Goal: Task Accomplishment & Management: Manage account settings

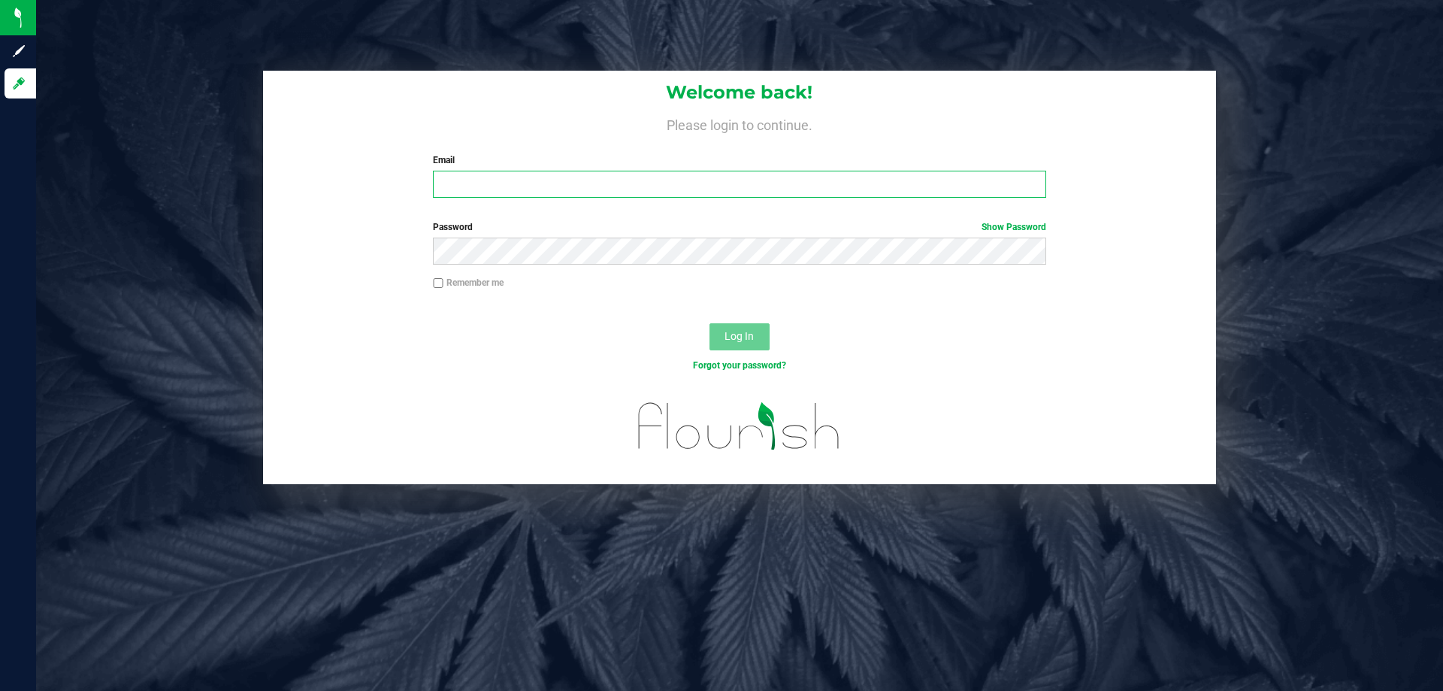
click at [485, 185] on input "Email" at bounding box center [739, 184] width 612 height 27
type input "[EMAIL_ADDRESS][DOMAIN_NAME]"
click at [709, 323] on button "Log In" at bounding box center [739, 336] width 60 height 27
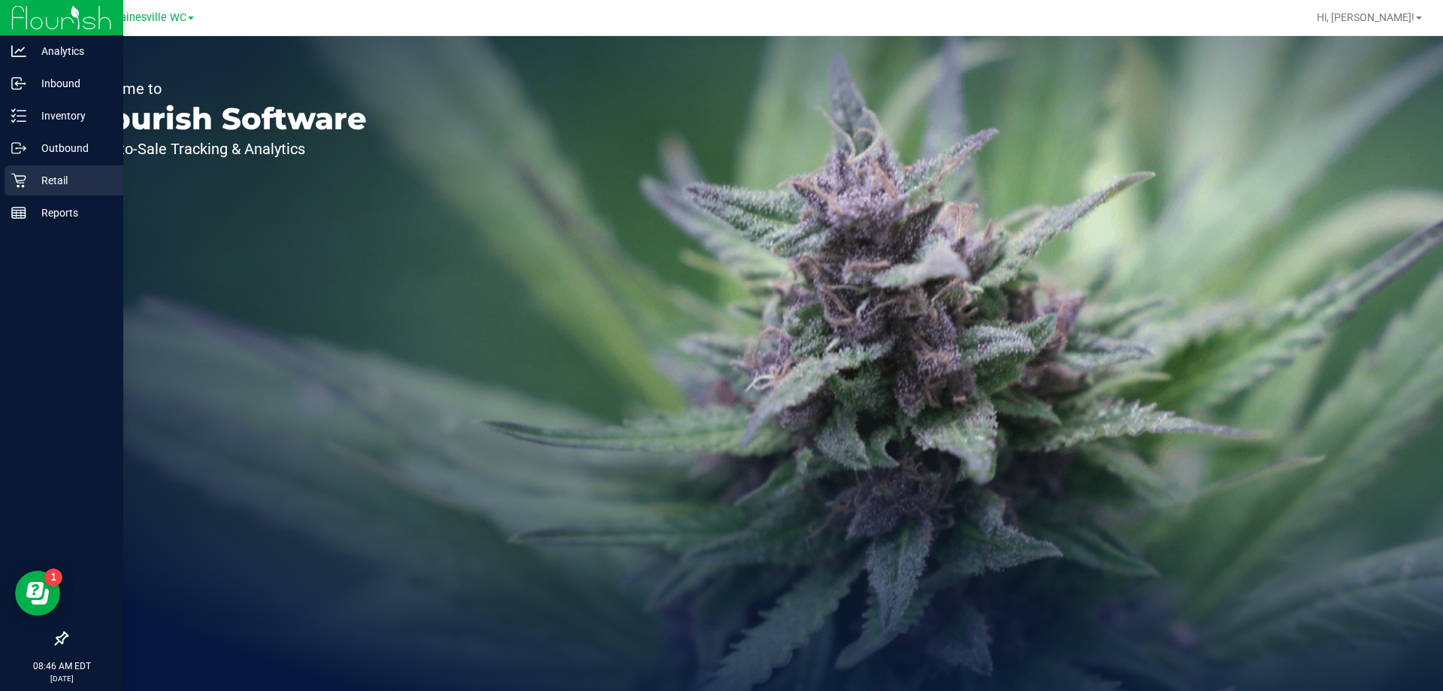
click at [84, 187] on p "Retail" at bounding box center [71, 180] width 90 height 18
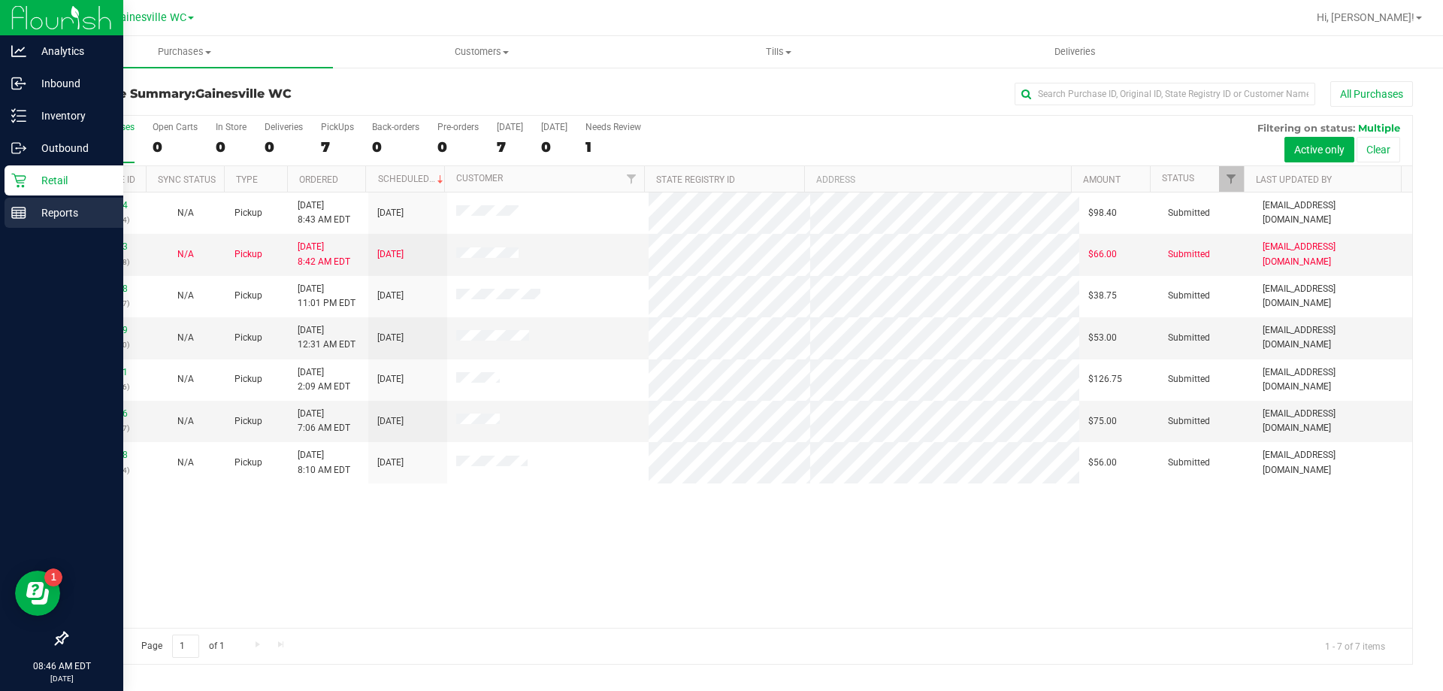
click at [13, 211] on icon at bounding box center [18, 212] width 15 height 15
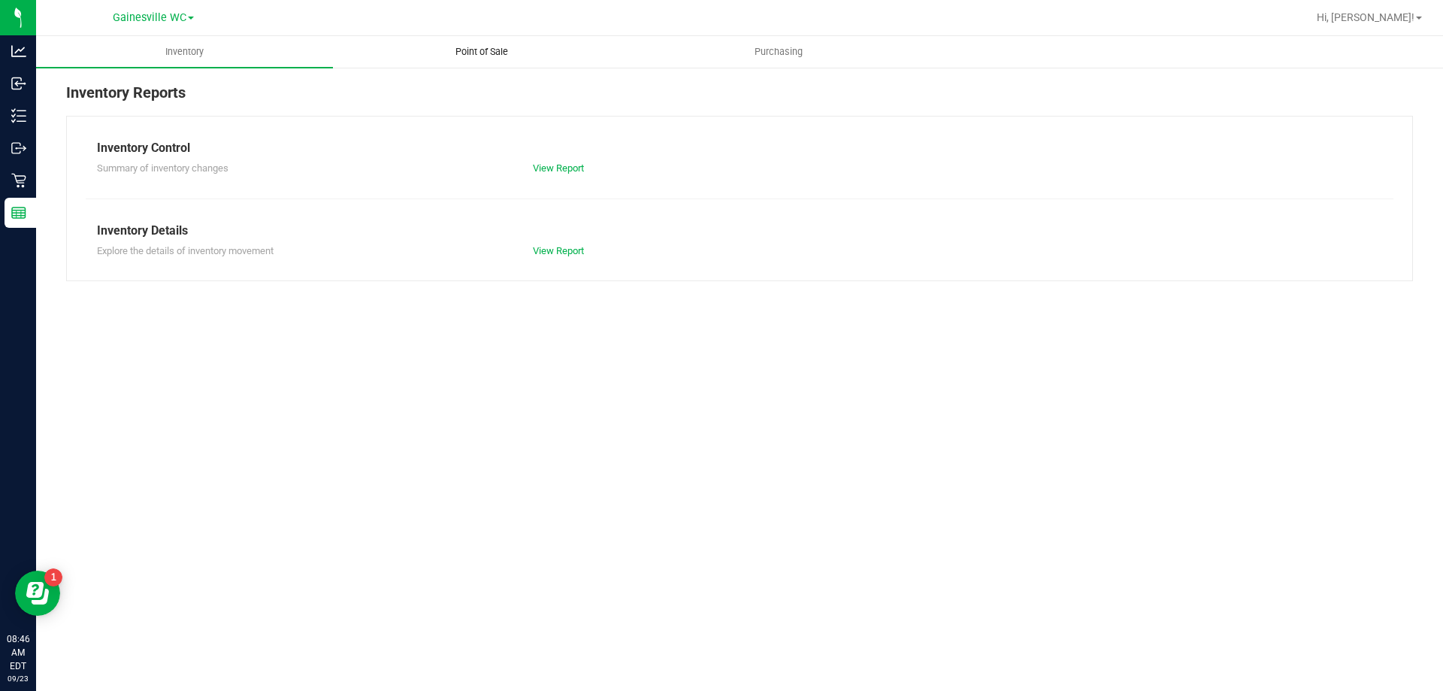
click at [460, 53] on span "Point of Sale" at bounding box center [481, 52] width 93 height 14
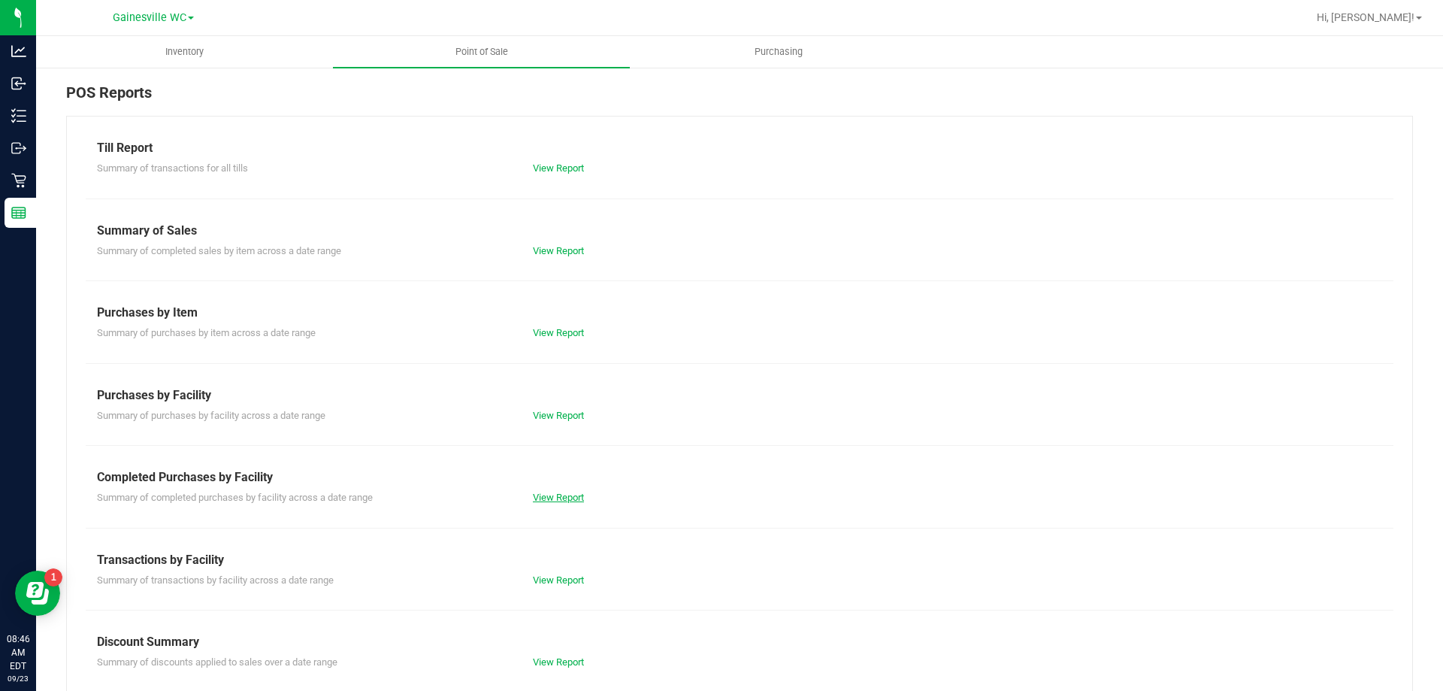
click at [562, 498] on link "View Report" at bounding box center [558, 496] width 51 height 11
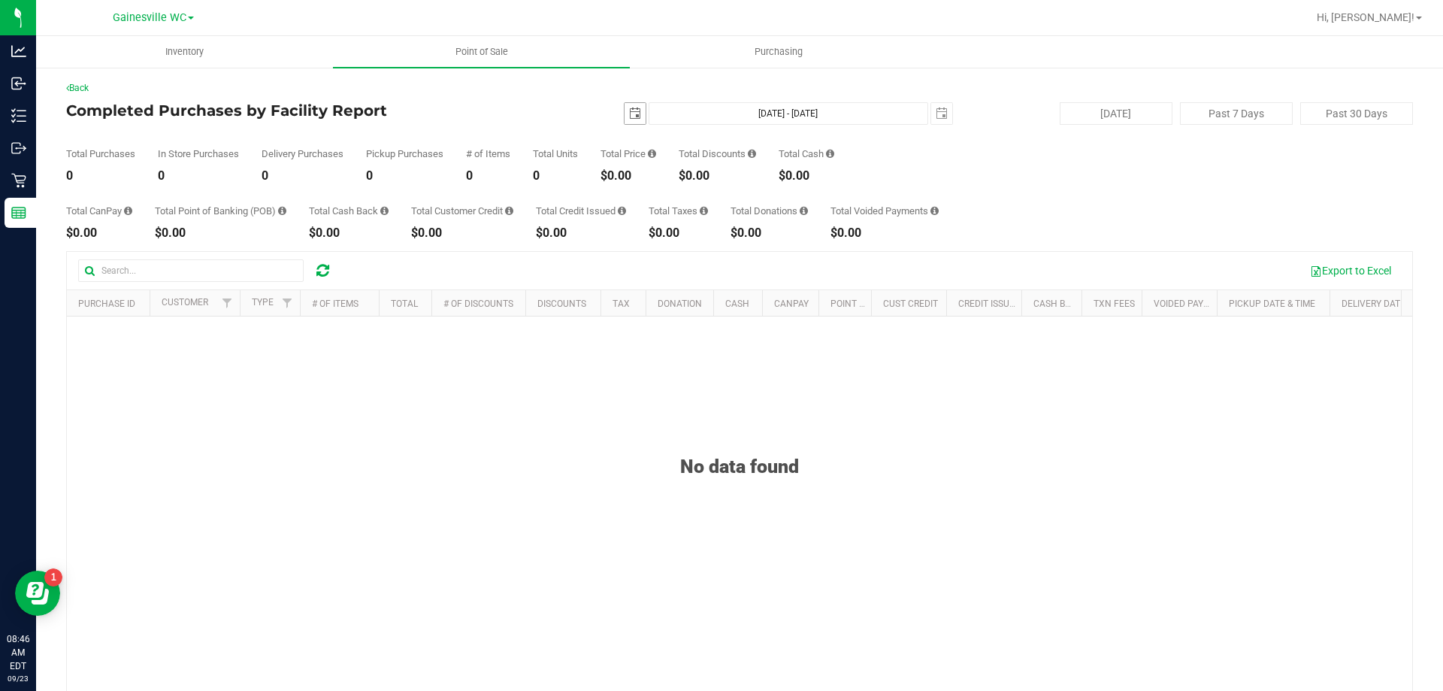
click at [629, 114] on span "select" at bounding box center [635, 113] width 12 height 12
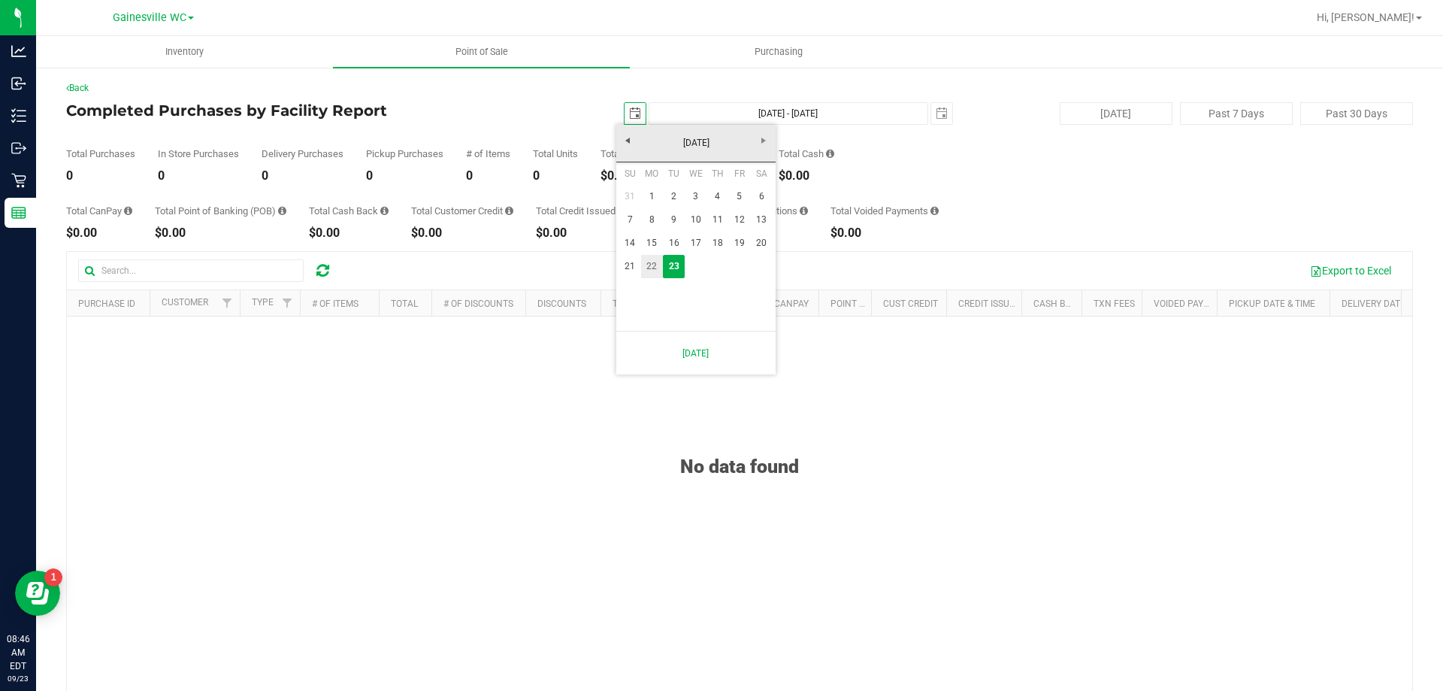
click at [658, 268] on link "22" at bounding box center [652, 266] width 22 height 23
type input "[DATE]"
type input "[DATE] - [DATE]"
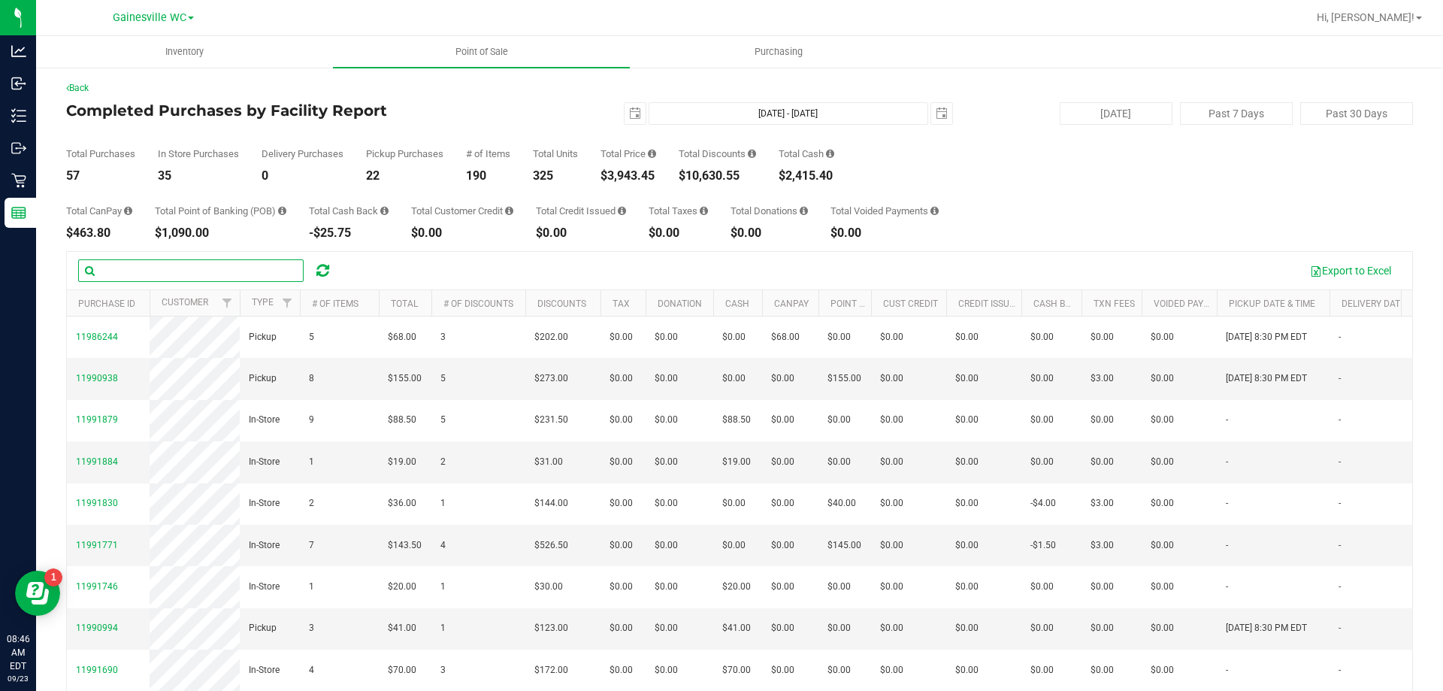
click at [171, 266] on input "text" at bounding box center [190, 270] width 225 height 23
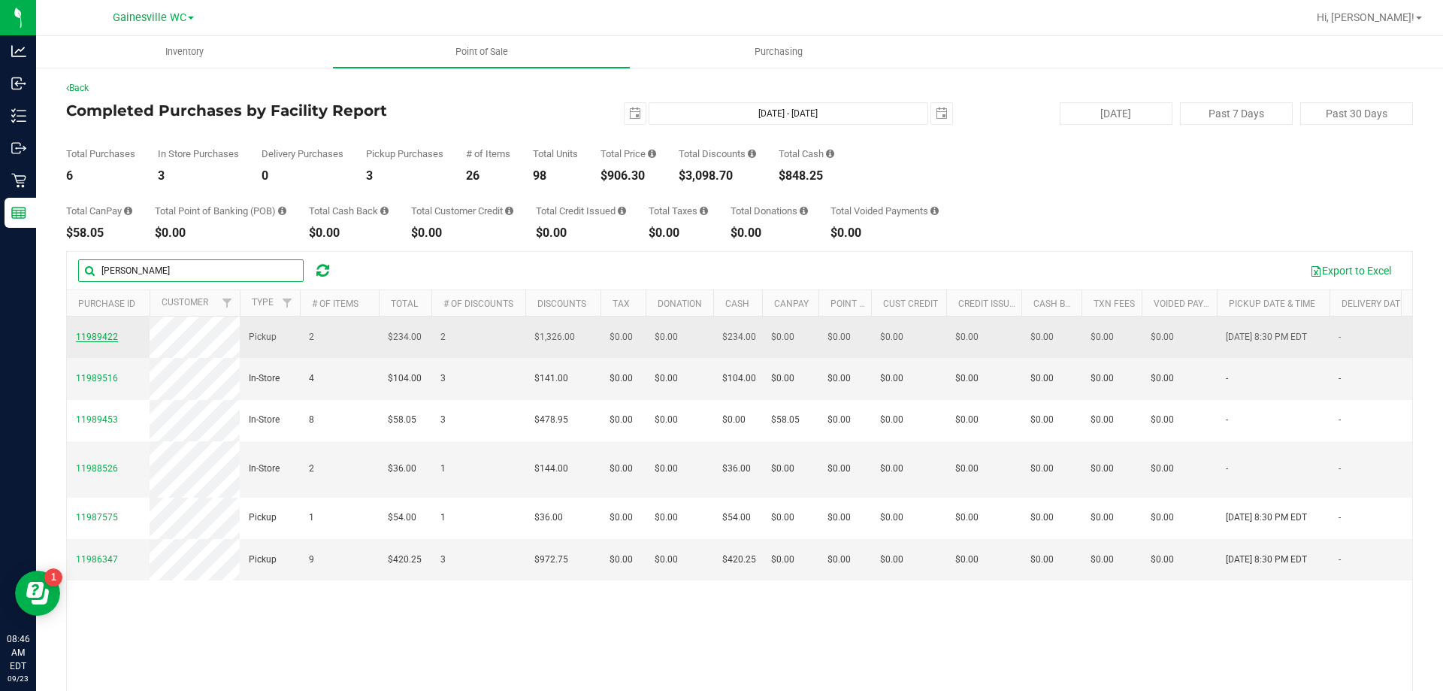
type input "[PERSON_NAME]"
click at [101, 335] on span "11989422" at bounding box center [97, 336] width 42 height 11
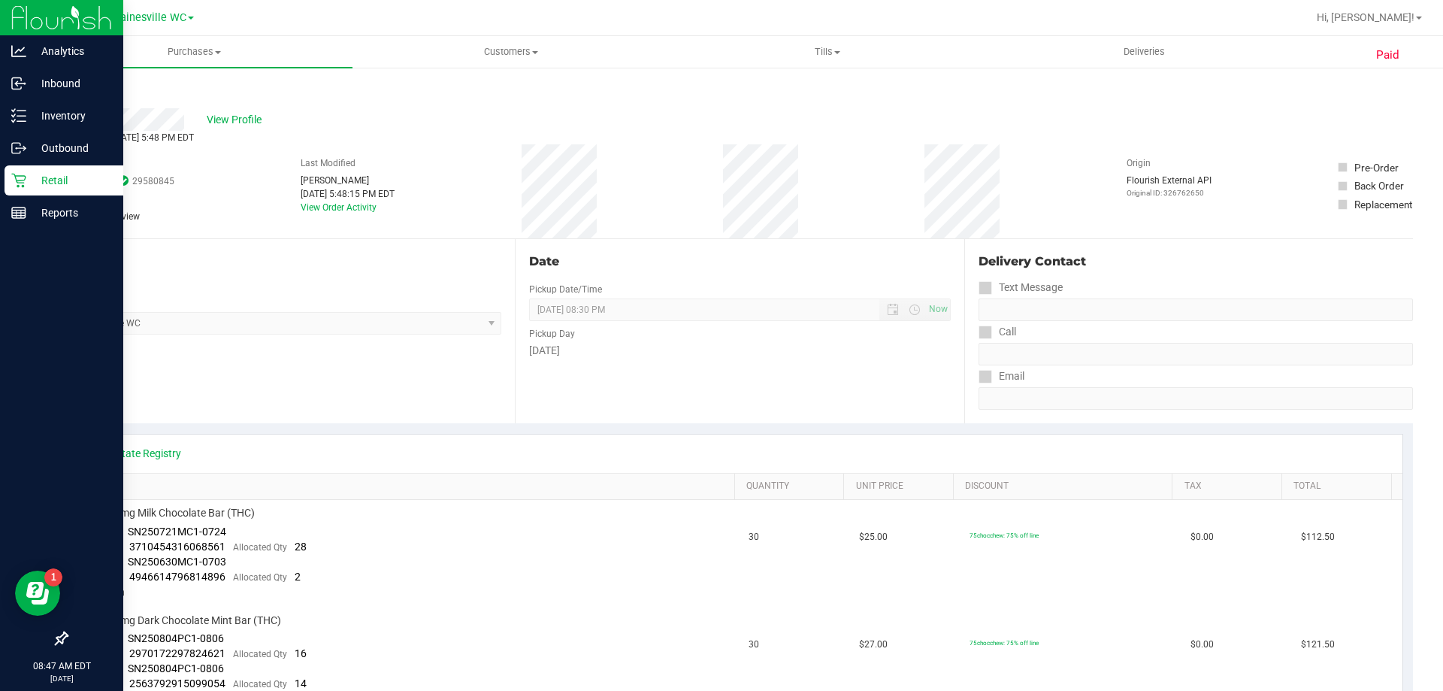
click at [60, 174] on p "Retail" at bounding box center [71, 180] width 90 height 18
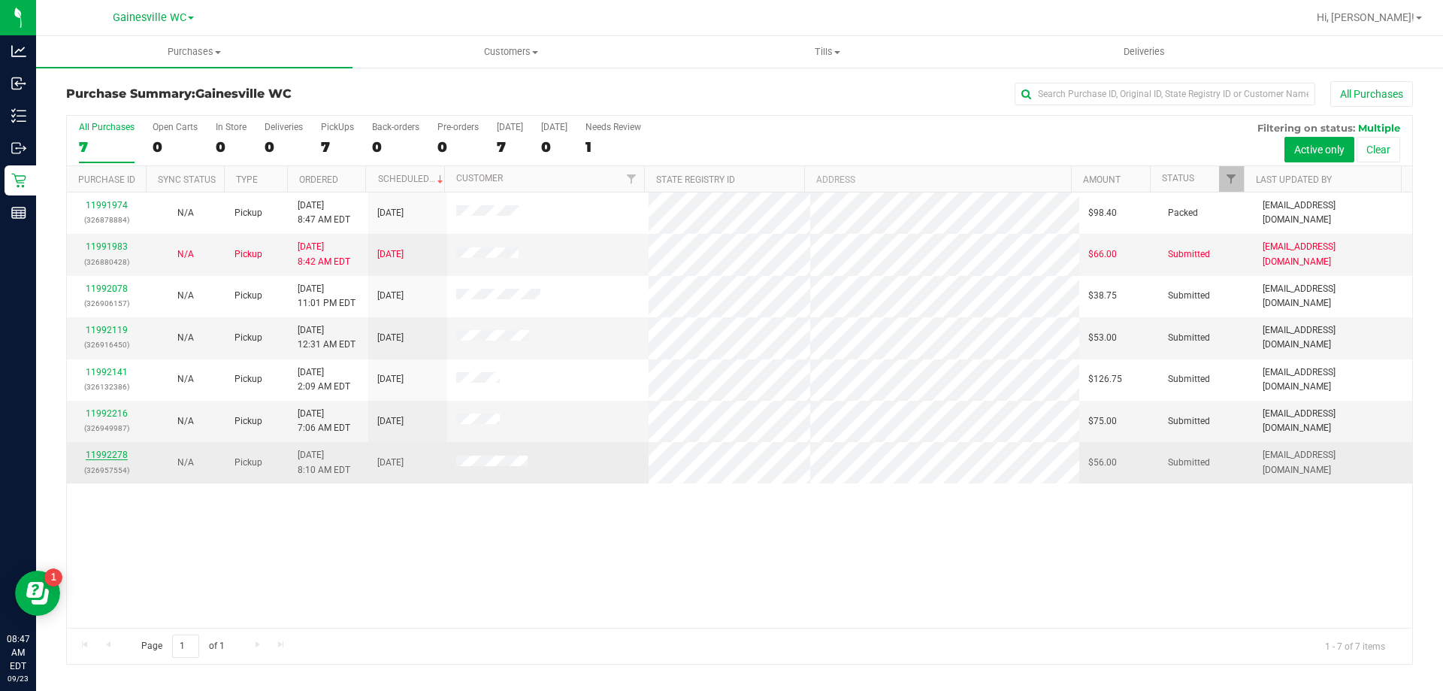
click at [101, 455] on link "11992278" at bounding box center [107, 454] width 42 height 11
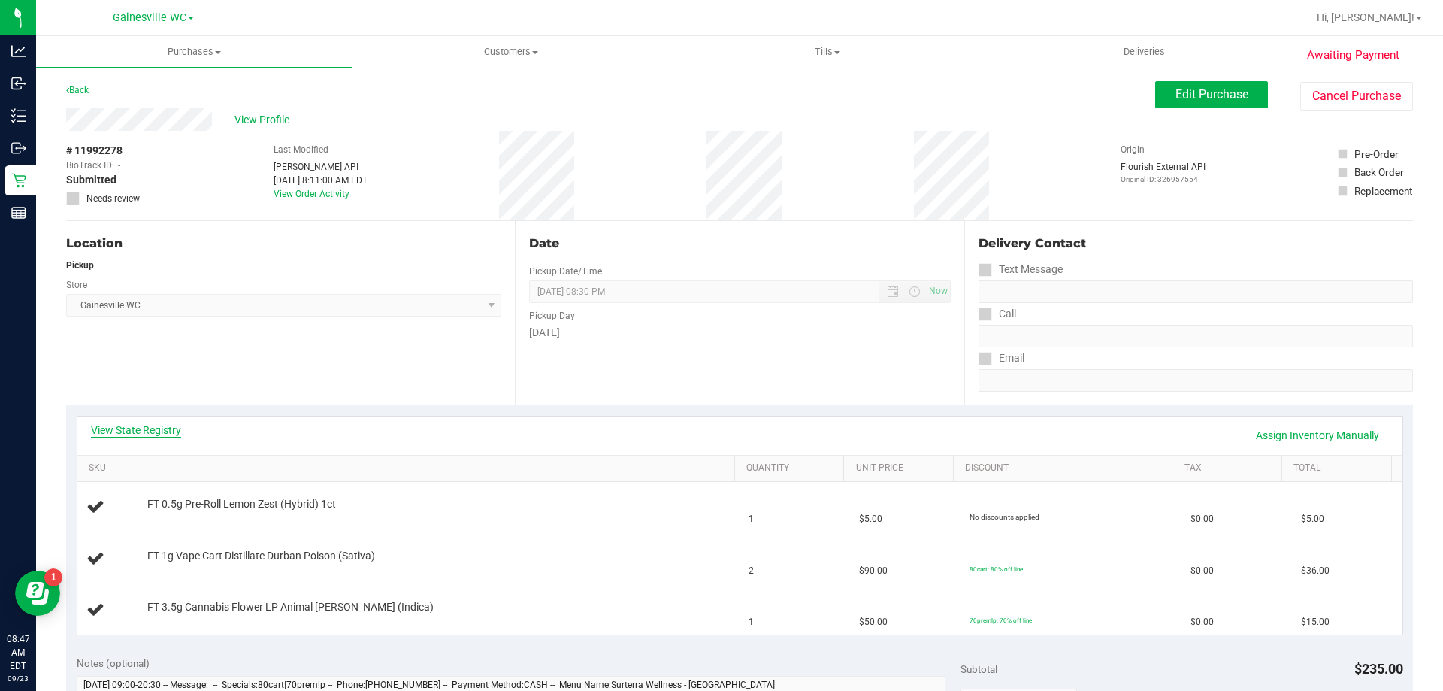
click at [113, 432] on link "View State Registry" at bounding box center [136, 429] width 90 height 15
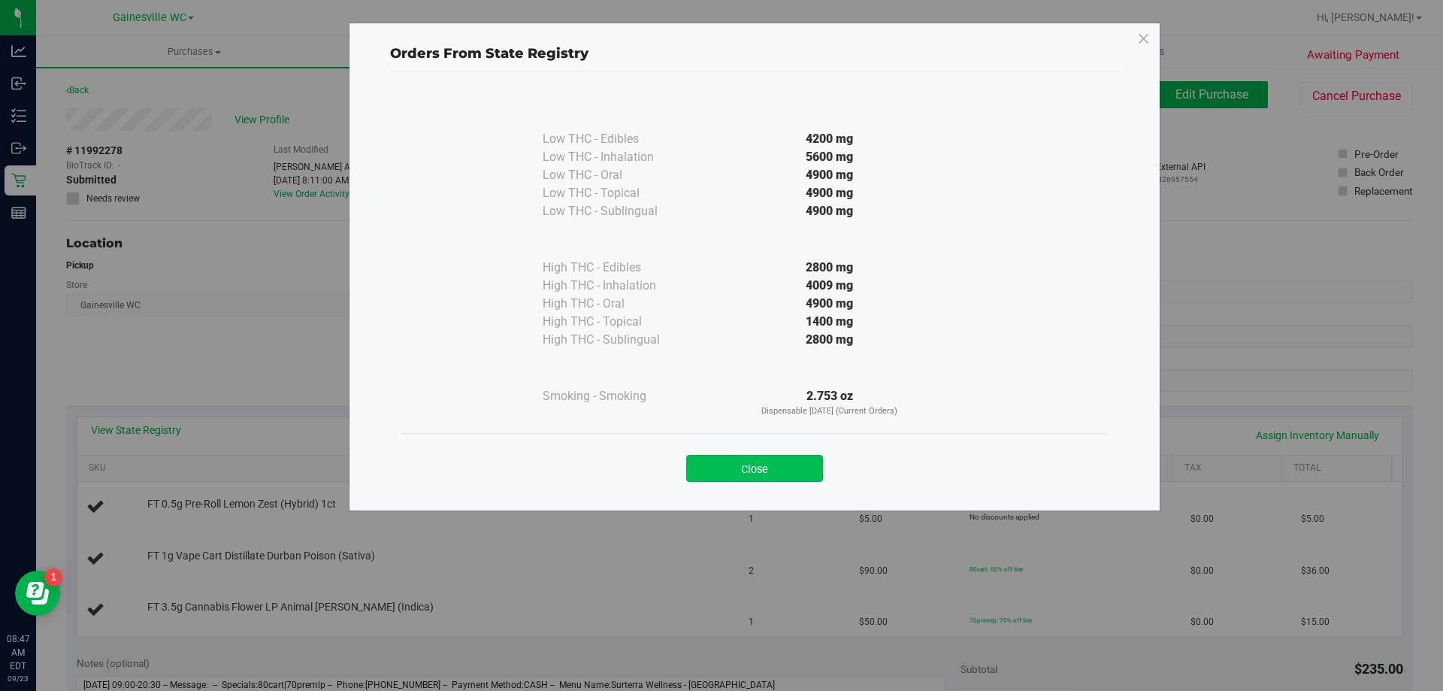
click at [762, 467] on button "Close" at bounding box center [754, 468] width 137 height 27
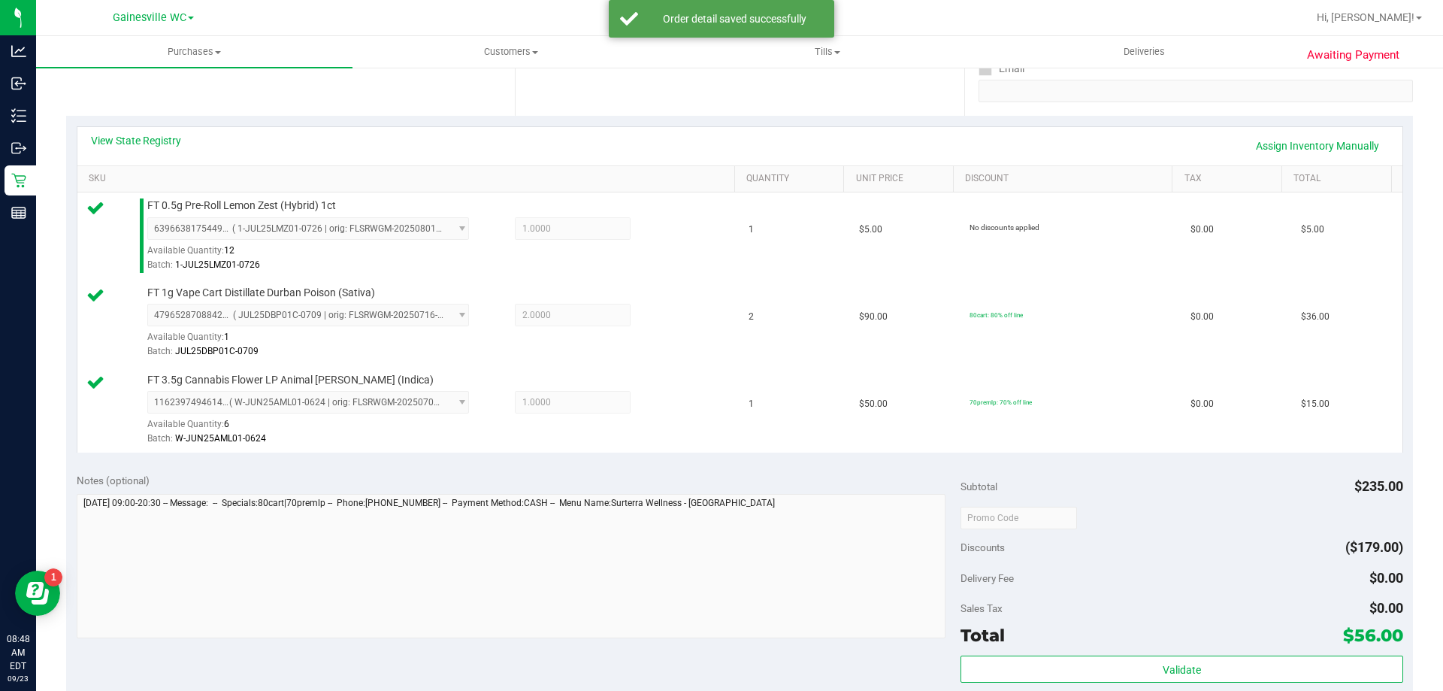
scroll to position [301, 0]
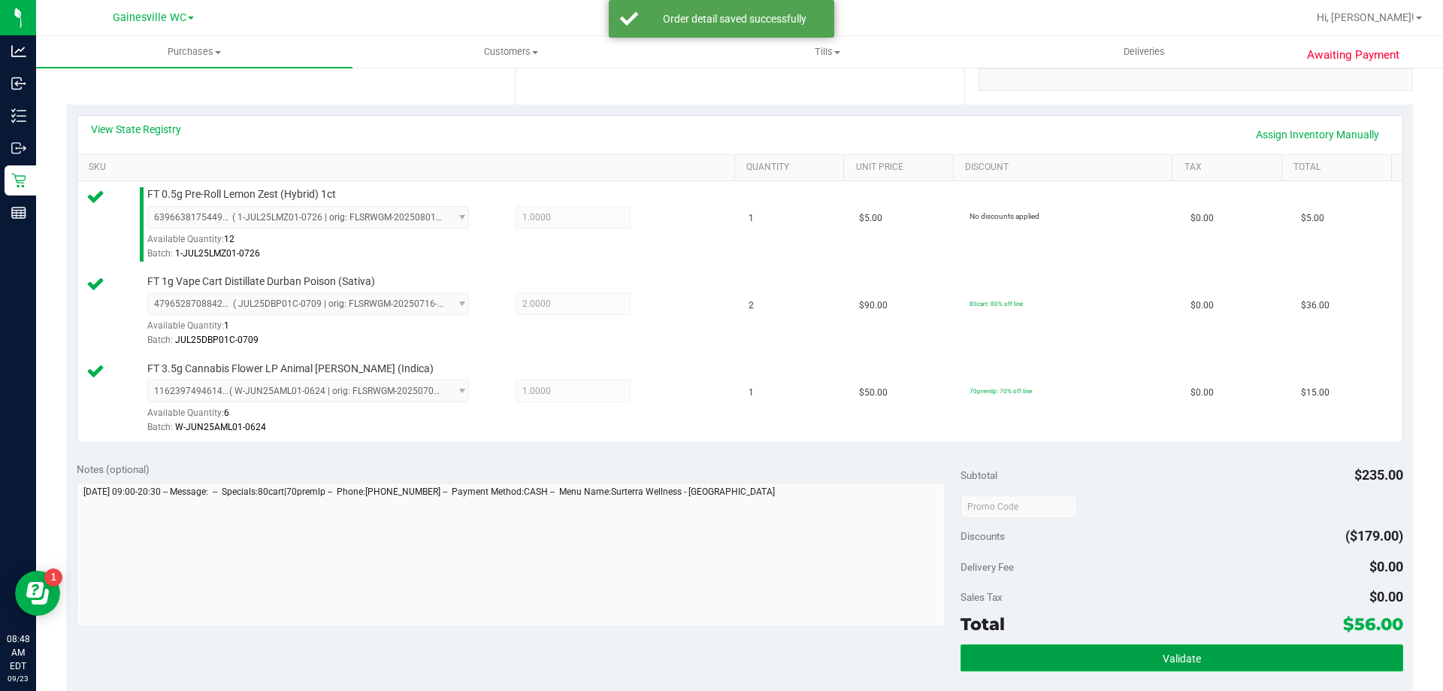
click at [1078, 651] on button "Validate" at bounding box center [1181, 657] width 442 height 27
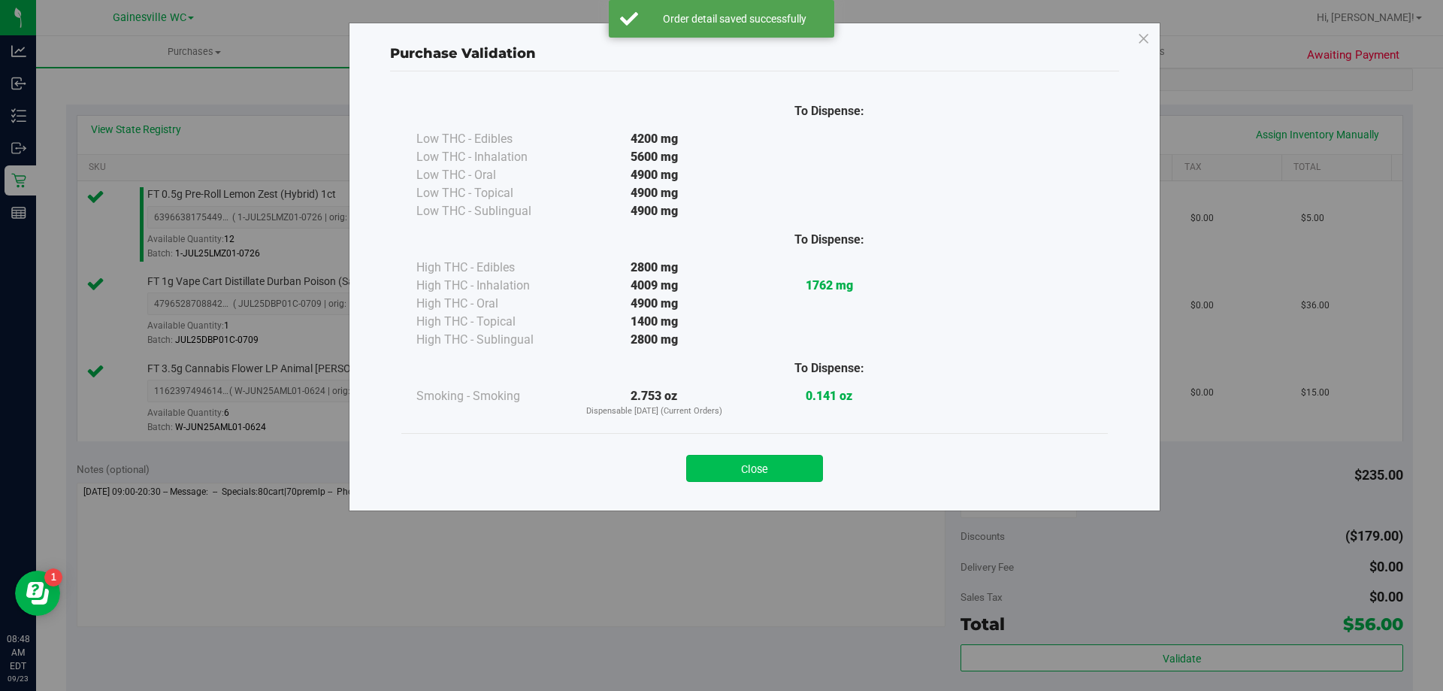
click at [768, 470] on button "Close" at bounding box center [754, 468] width 137 height 27
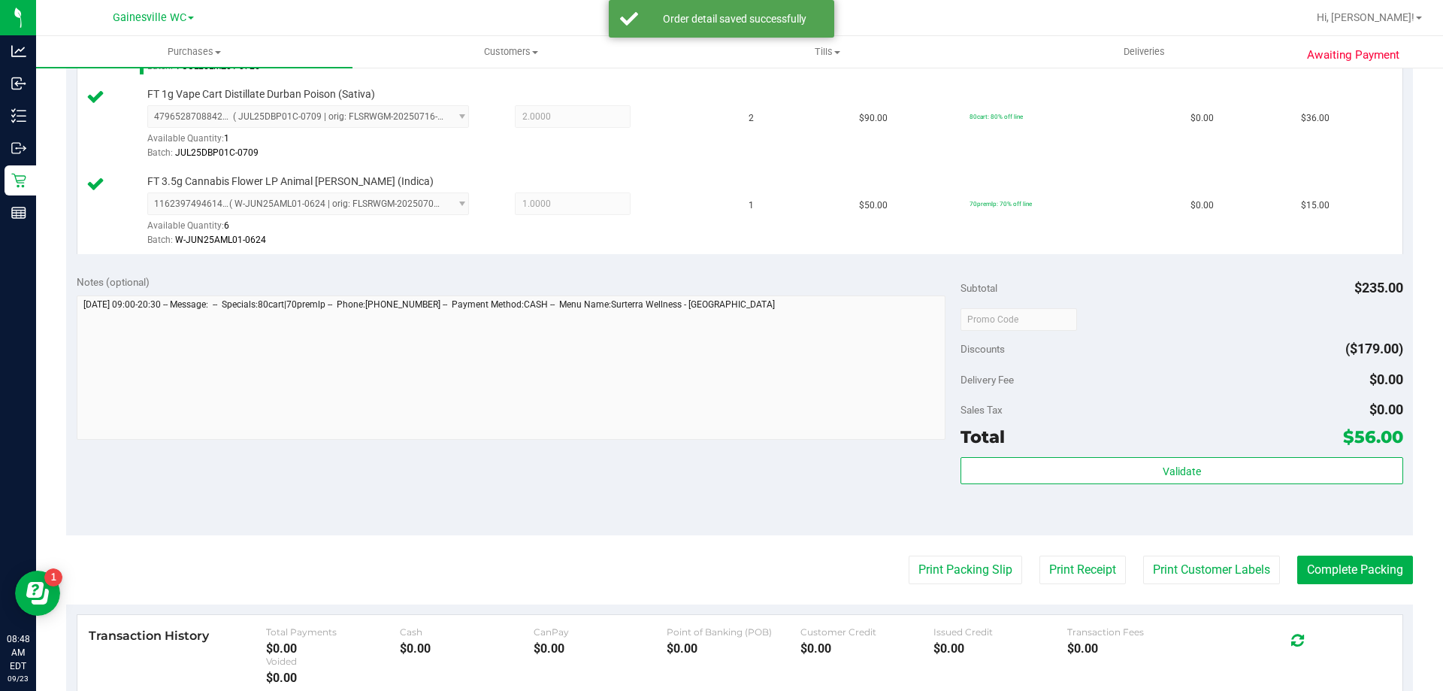
scroll to position [676, 0]
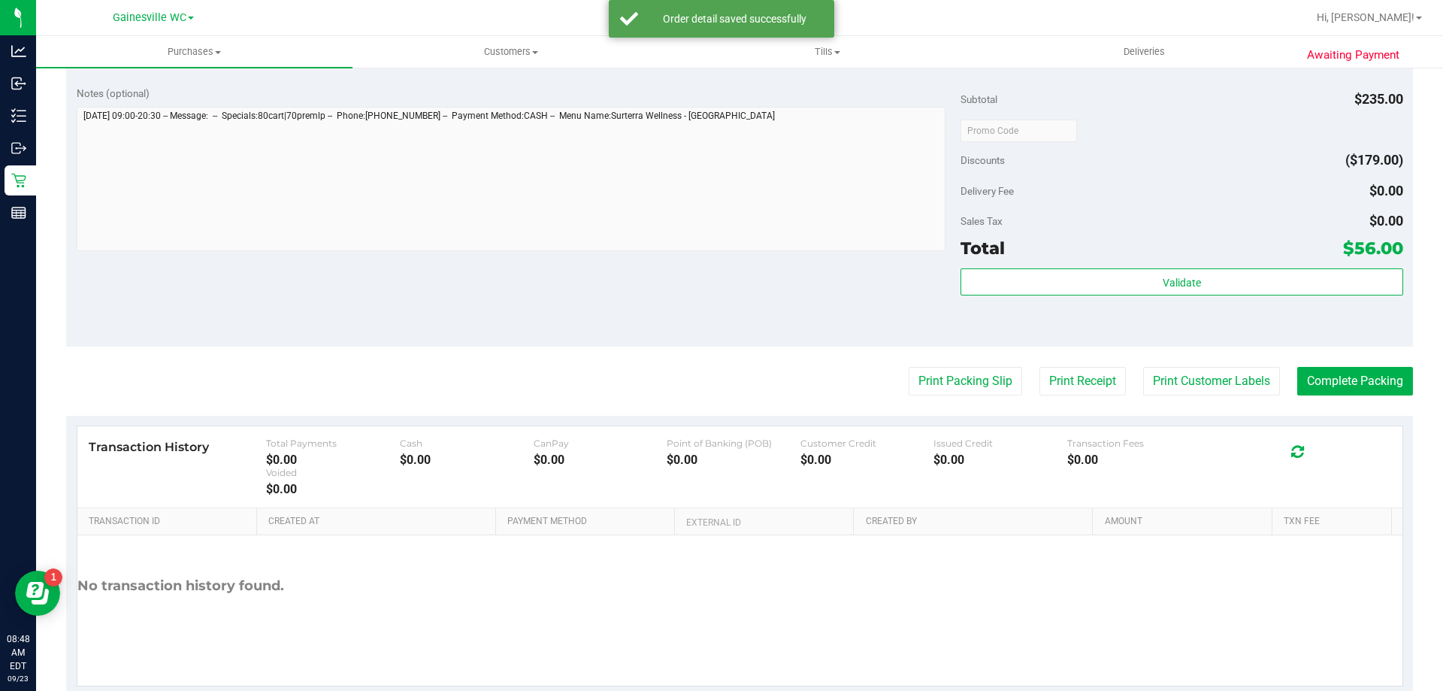
click at [954, 365] on purchase-details "Back Edit Purchase Cancel Purchase View Profile # 11992278 BioTrack ID: - Submi…" at bounding box center [739, 51] width 1347 height 1292
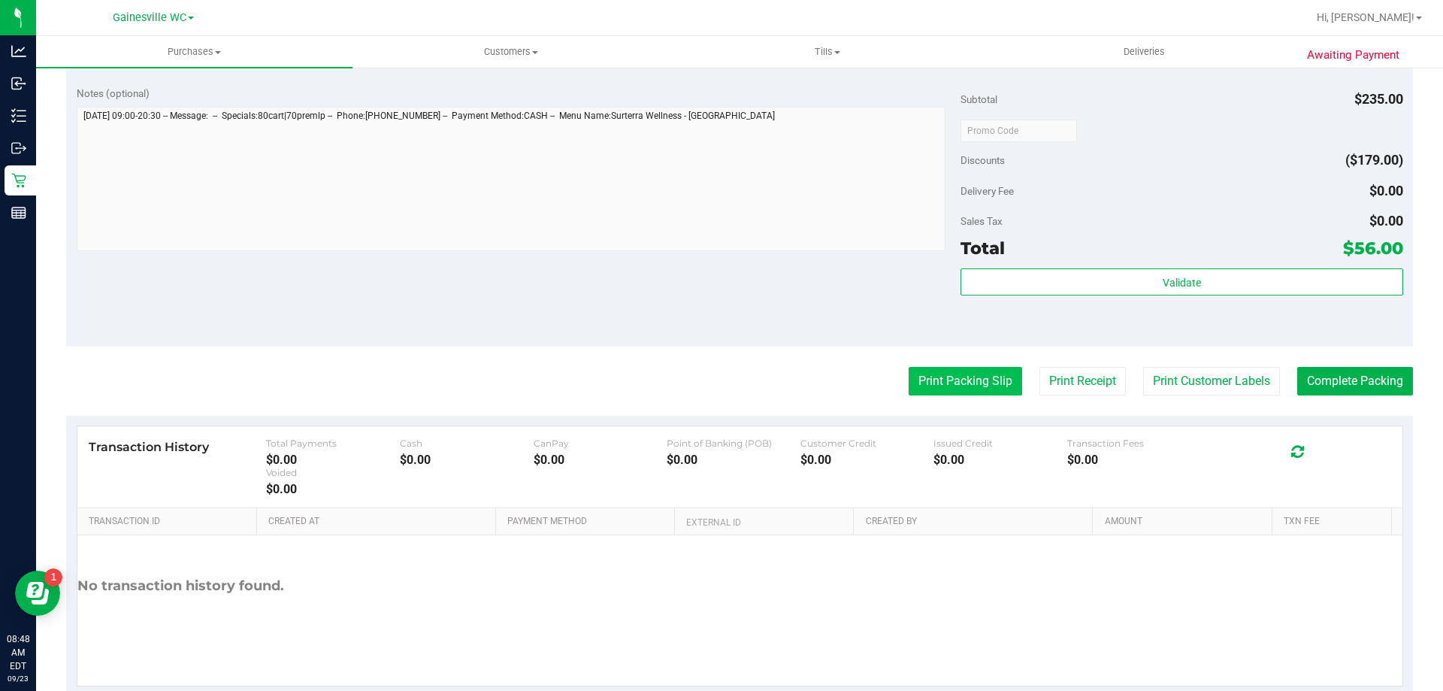
click at [947, 387] on button "Print Packing Slip" at bounding box center [965, 381] width 113 height 29
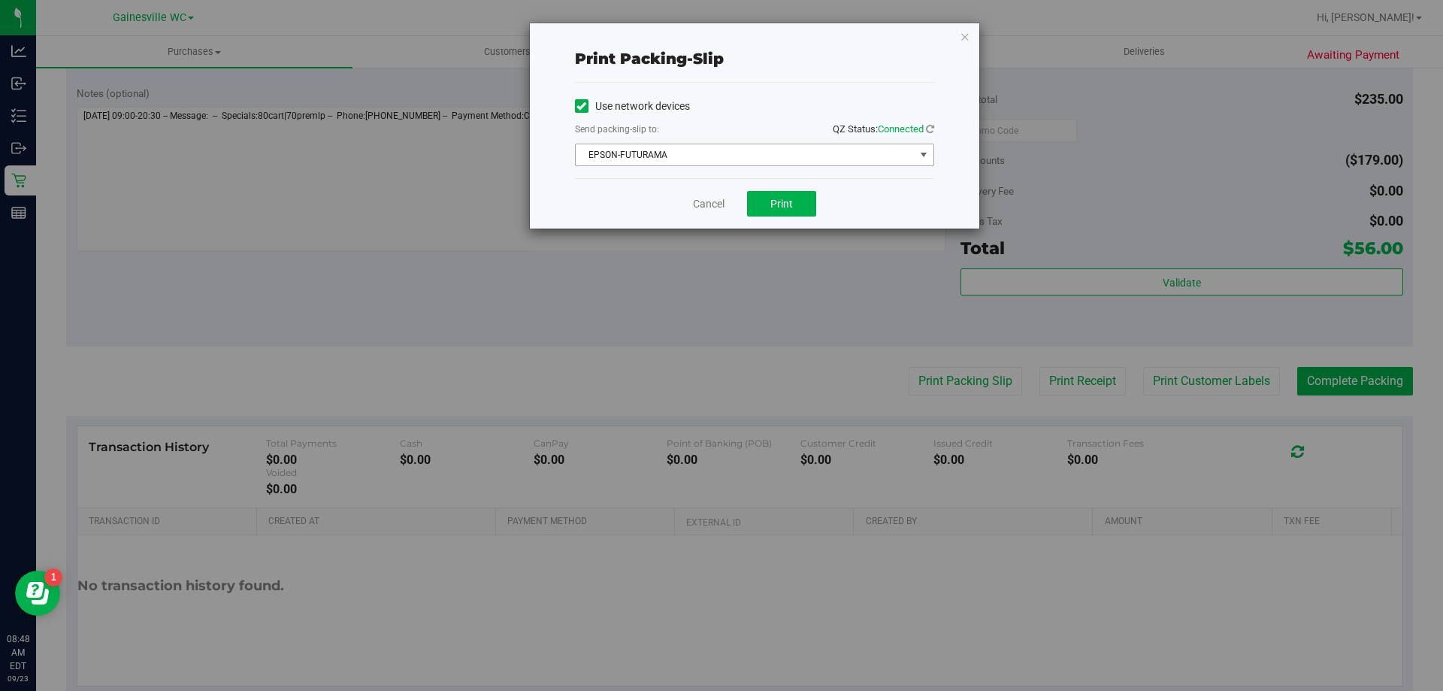
click at [794, 156] on span "EPSON-FUTURAMA" at bounding box center [745, 154] width 339 height 21
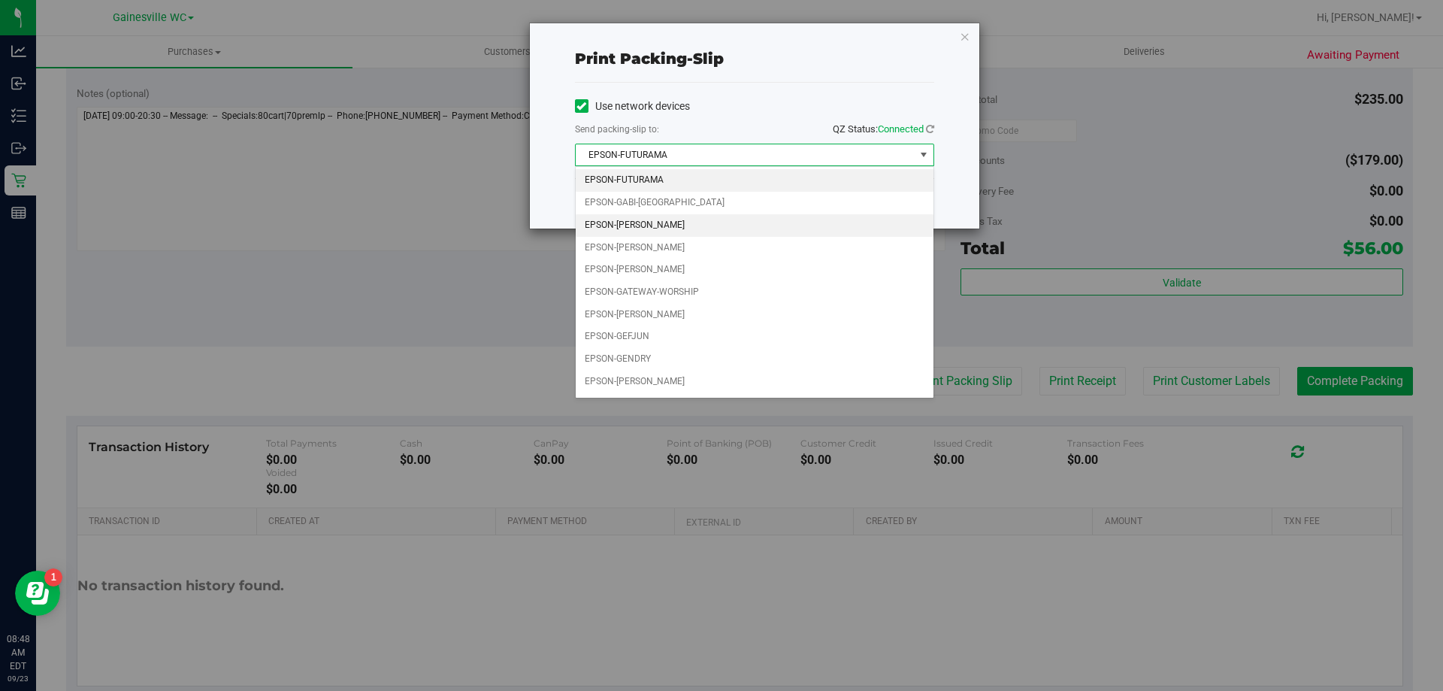
click at [648, 223] on li "EPSON-[PERSON_NAME]" at bounding box center [755, 225] width 358 height 23
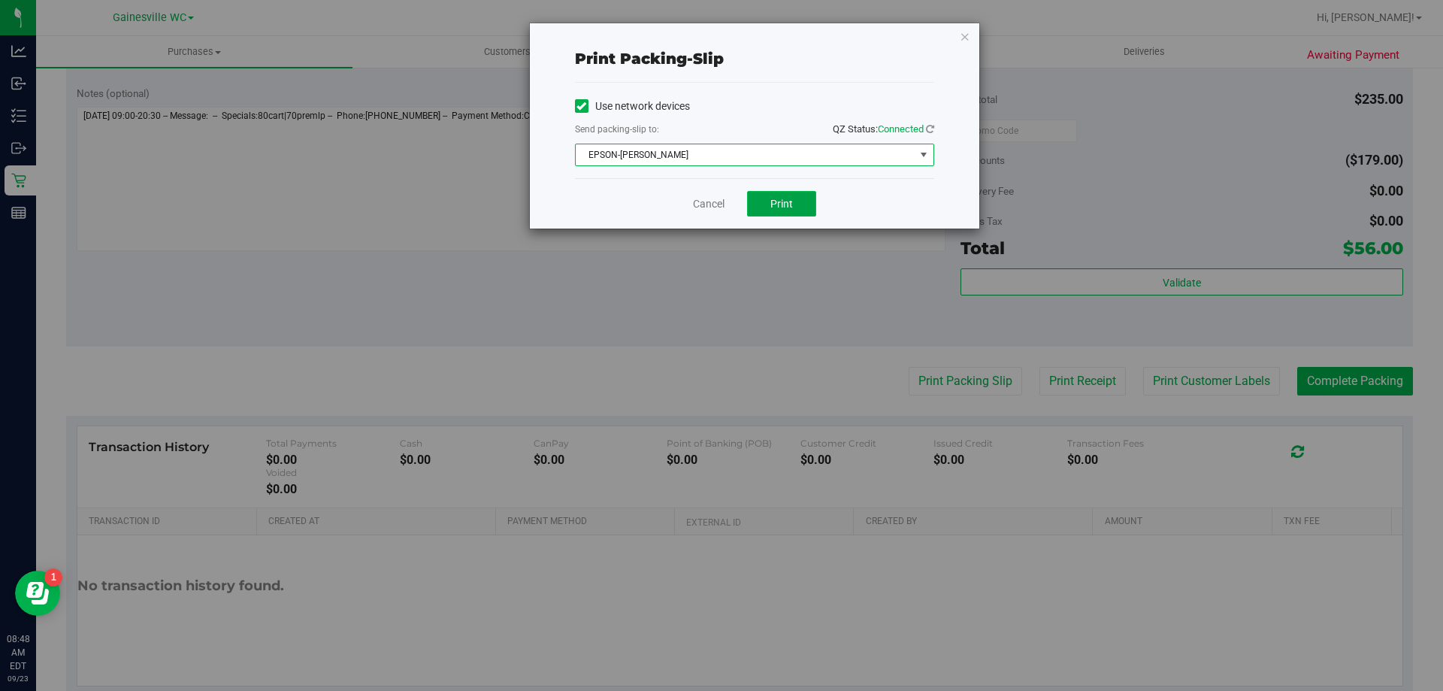
click at [800, 198] on button "Print" at bounding box center [781, 204] width 69 height 26
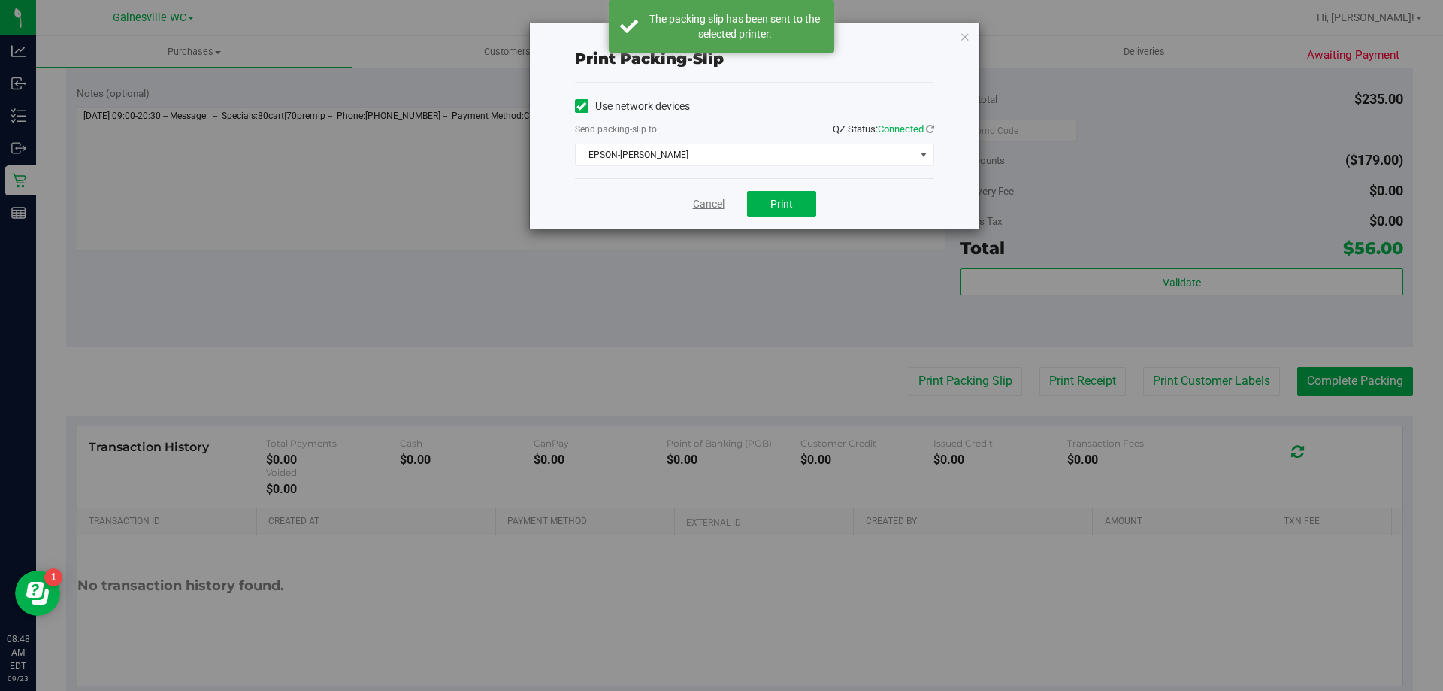
click at [704, 204] on link "Cancel" at bounding box center [709, 204] width 32 height 16
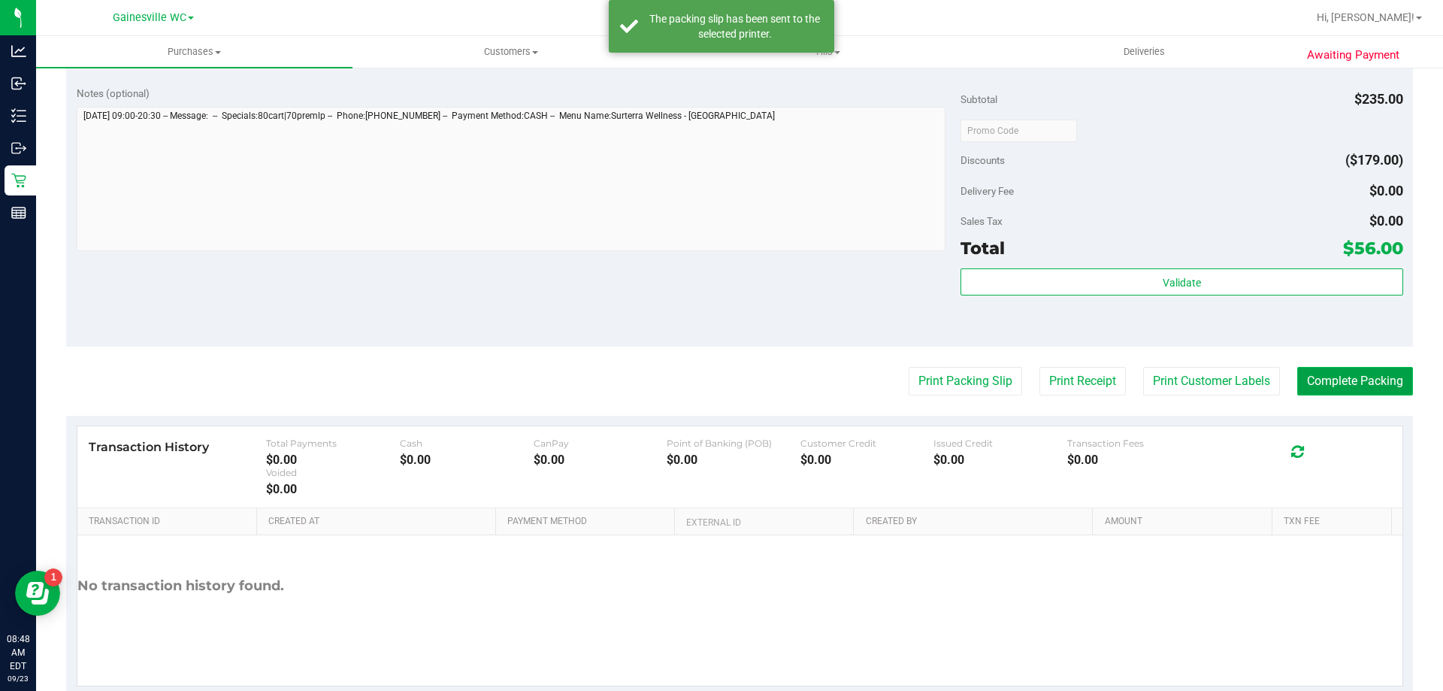
click at [1334, 373] on button "Complete Packing" at bounding box center [1355, 381] width 116 height 29
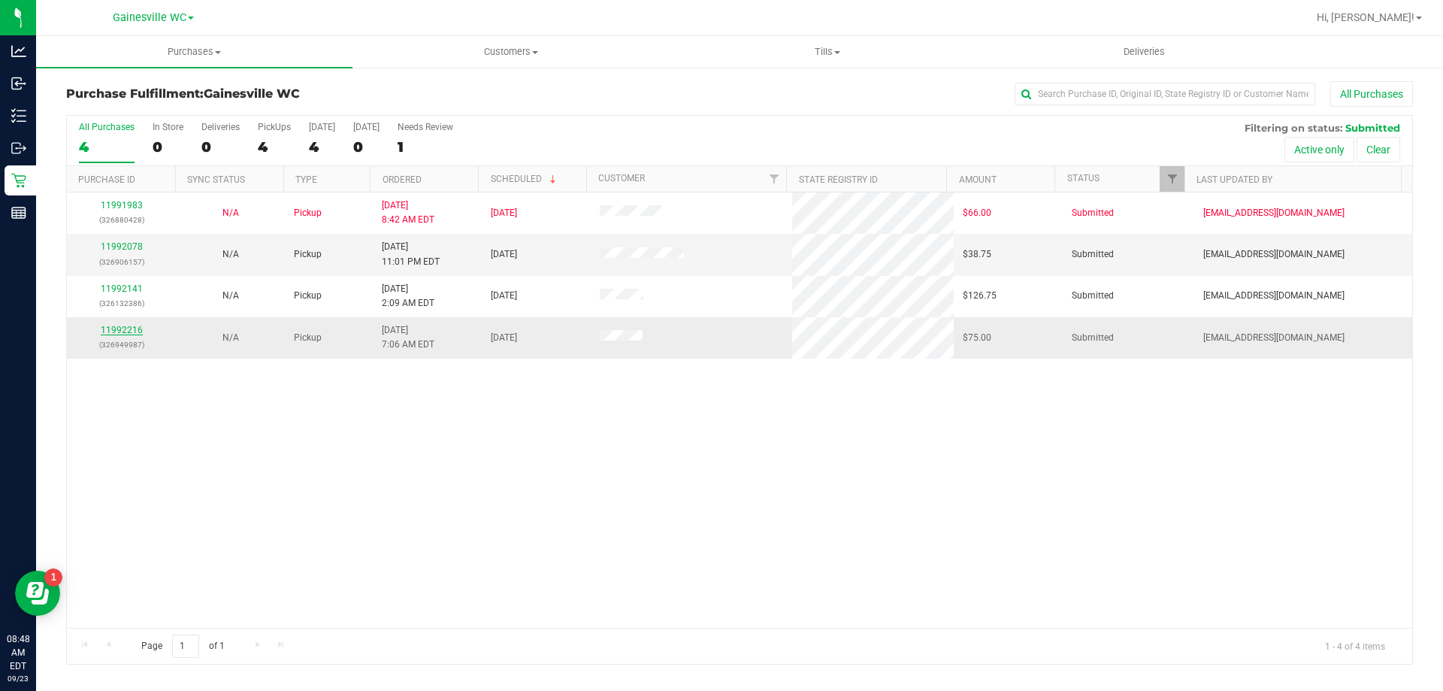
click at [116, 328] on link "11992216" at bounding box center [122, 330] width 42 height 11
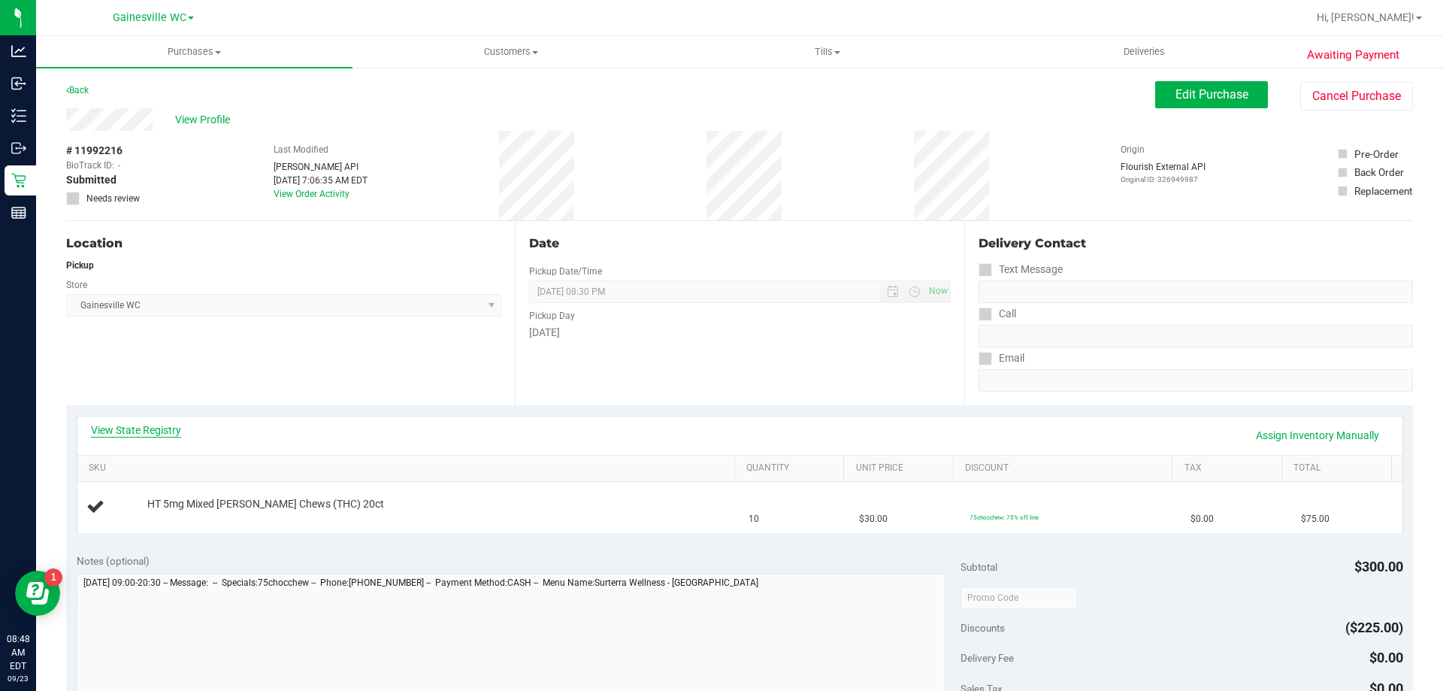
click at [162, 434] on link "View State Registry" at bounding box center [136, 429] width 90 height 15
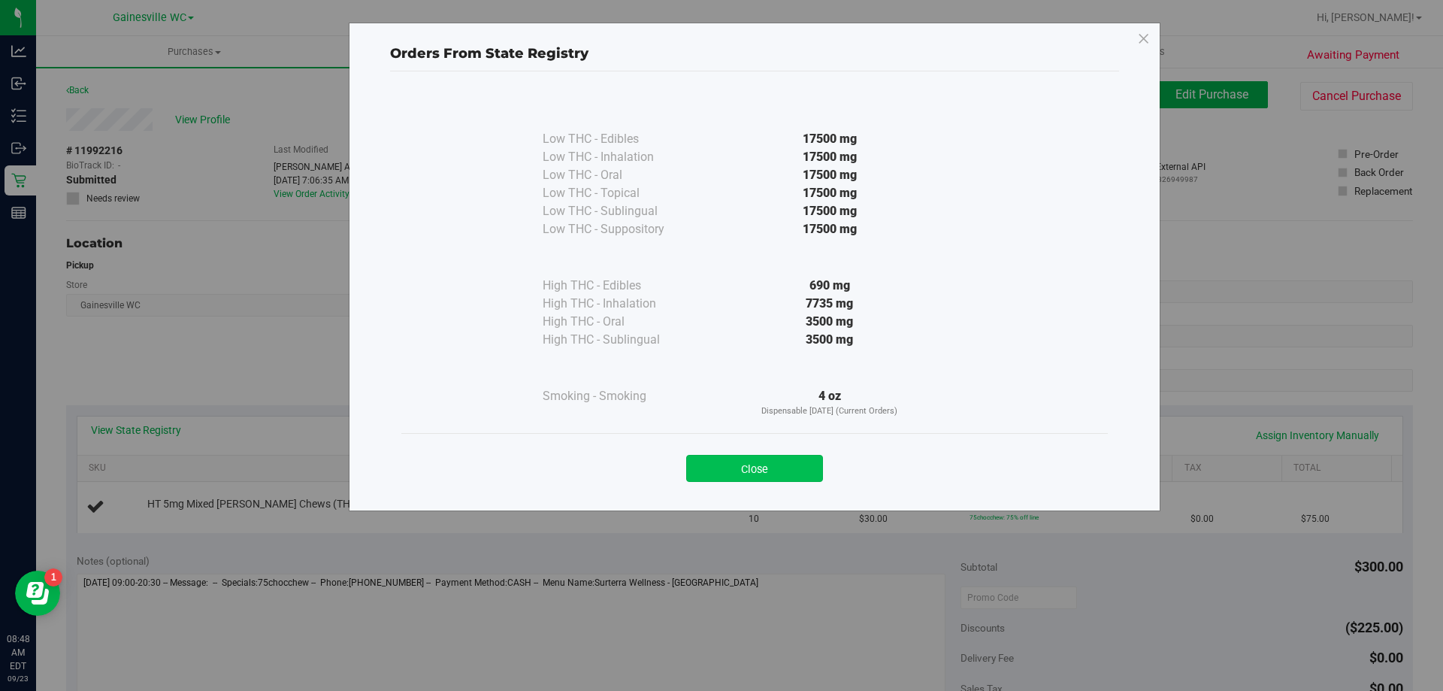
click at [801, 473] on button "Close" at bounding box center [754, 468] width 137 height 27
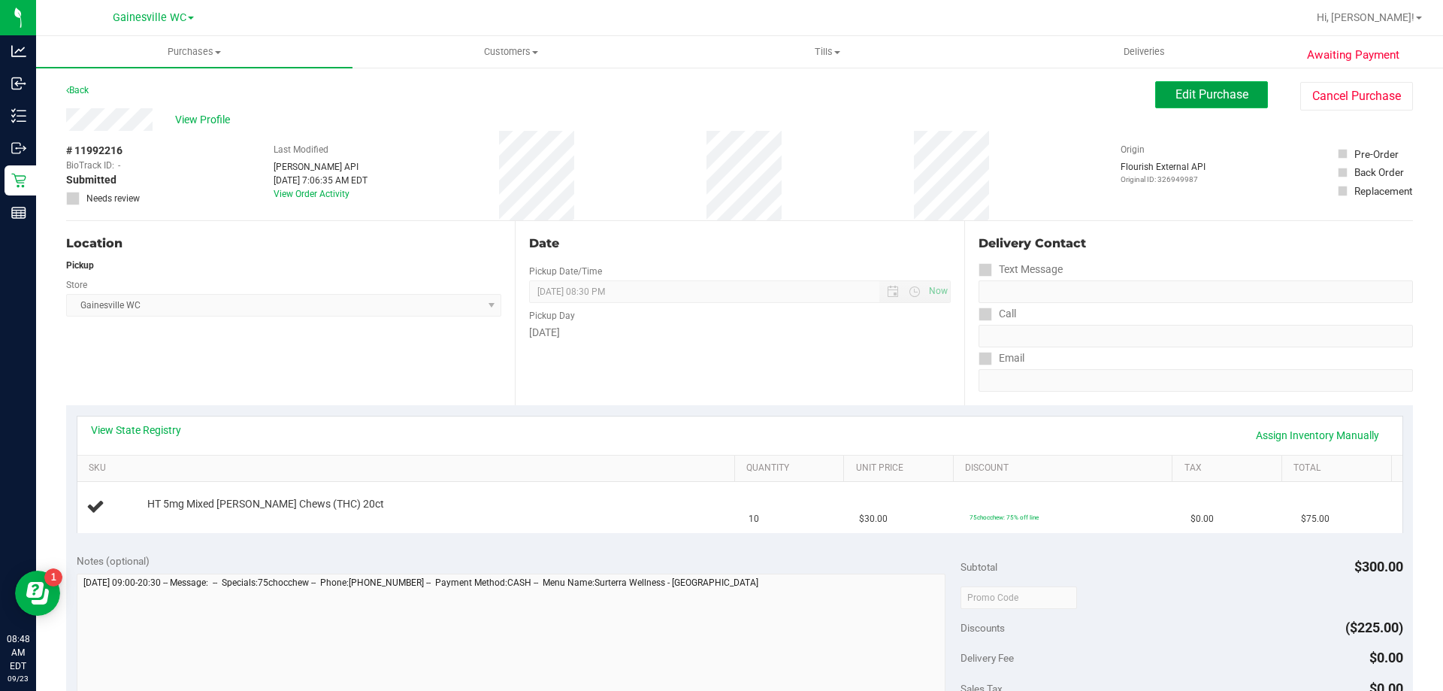
click at [1199, 98] on span "Edit Purchase" at bounding box center [1211, 94] width 73 height 14
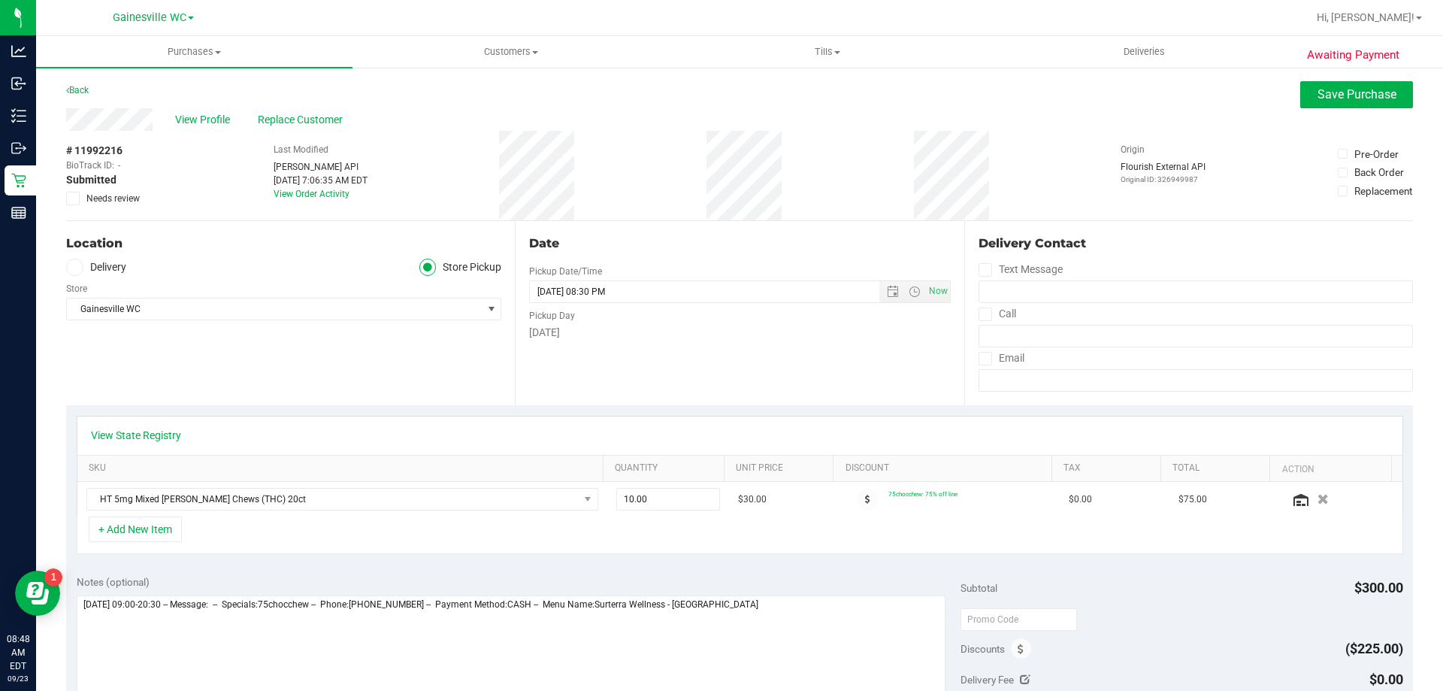
click at [76, 198] on icon at bounding box center [73, 198] width 10 height 0
click at [0, 0] on input "Needs review" at bounding box center [0, 0] width 0 height 0
click at [788, 616] on textarea at bounding box center [512, 667] width 870 height 144
type textarea "[DATE] 09:00-20:30 -- Message: -- Specials:75chocchew -- Phone:[PHONE_NUMBER] -…"
drag, startPoint x: 644, startPoint y: 498, endPoint x: 581, endPoint y: 498, distance: 63.1
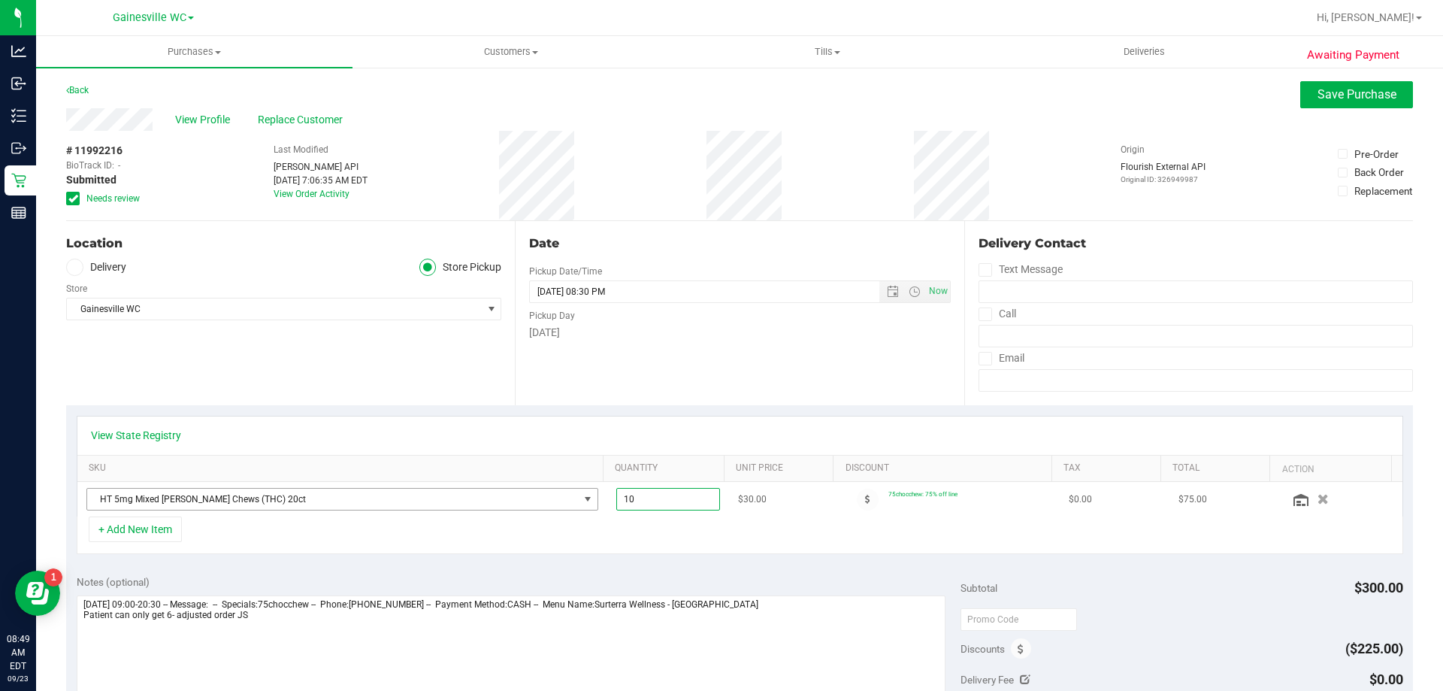
click at [581, 498] on tr "HT 5mg Mixed [PERSON_NAME] Chews (THC) 20ct 10.00 10 $30.00 75chocchew: 75% off…" at bounding box center [739, 499] width 1325 height 35
type input "6"
type input "6.00"
click at [644, 534] on div "+ Add New Item" at bounding box center [740, 535] width 1326 height 38
click at [1328, 94] on span "Save Purchase" at bounding box center [1356, 94] width 79 height 14
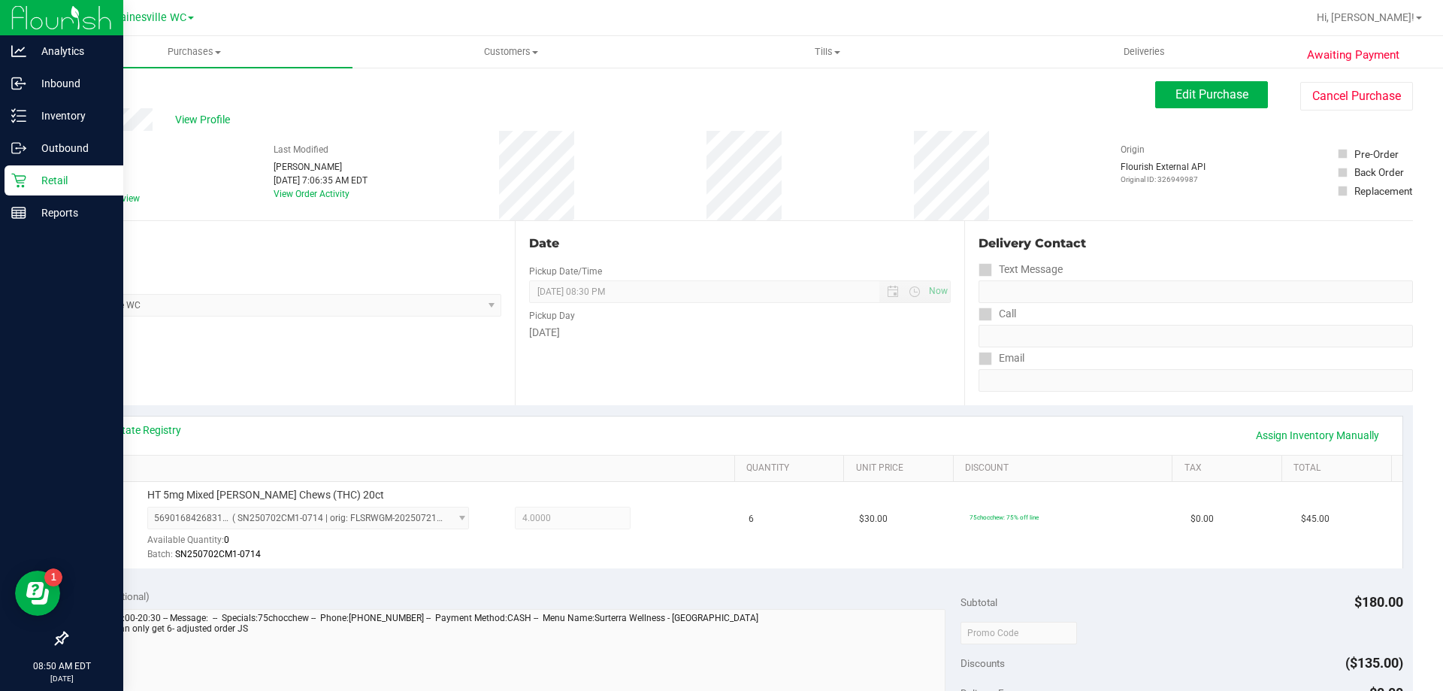
click at [46, 179] on p "Retail" at bounding box center [71, 180] width 90 height 18
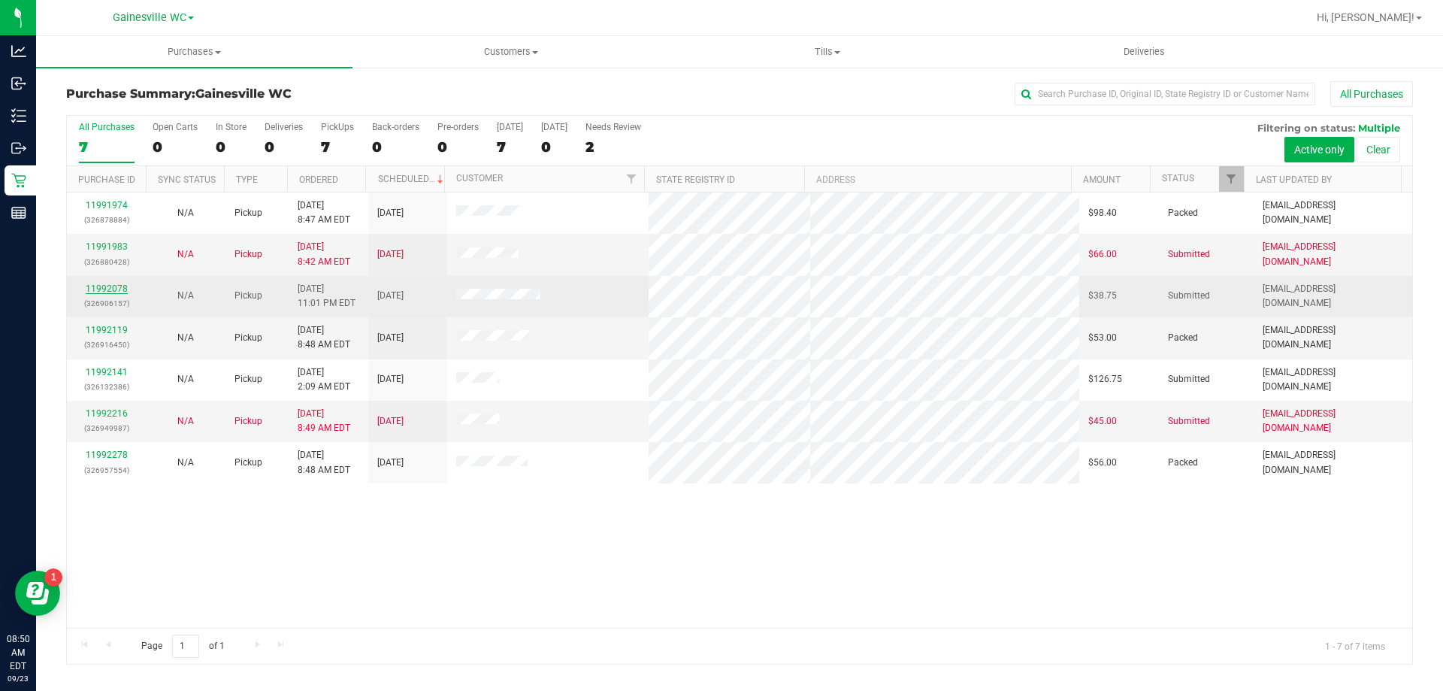
click at [98, 293] on link "11992078" at bounding box center [107, 288] width 42 height 11
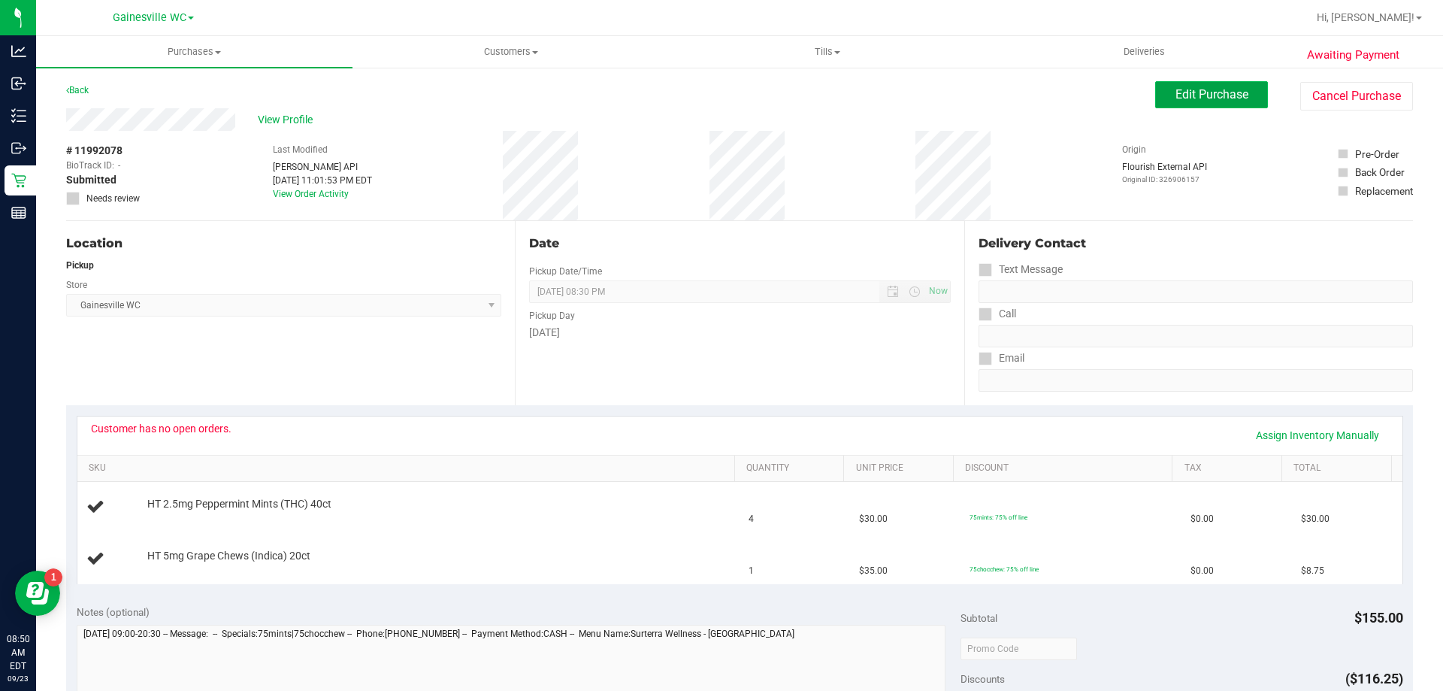
click at [1183, 102] on button "Edit Purchase" at bounding box center [1211, 94] width 113 height 27
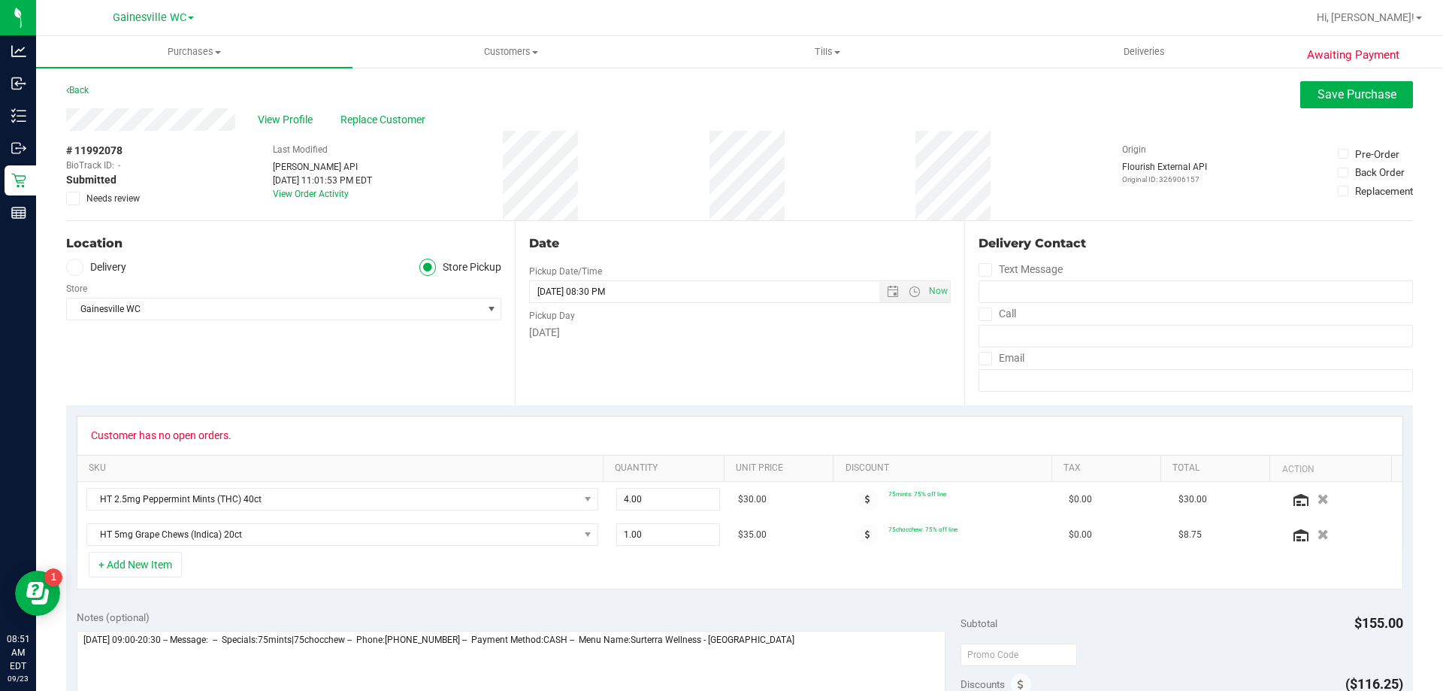
click at [79, 199] on span at bounding box center [73, 199] width 14 height 14
click at [0, 0] on input "Needs review" at bounding box center [0, 0] width 0 height 0
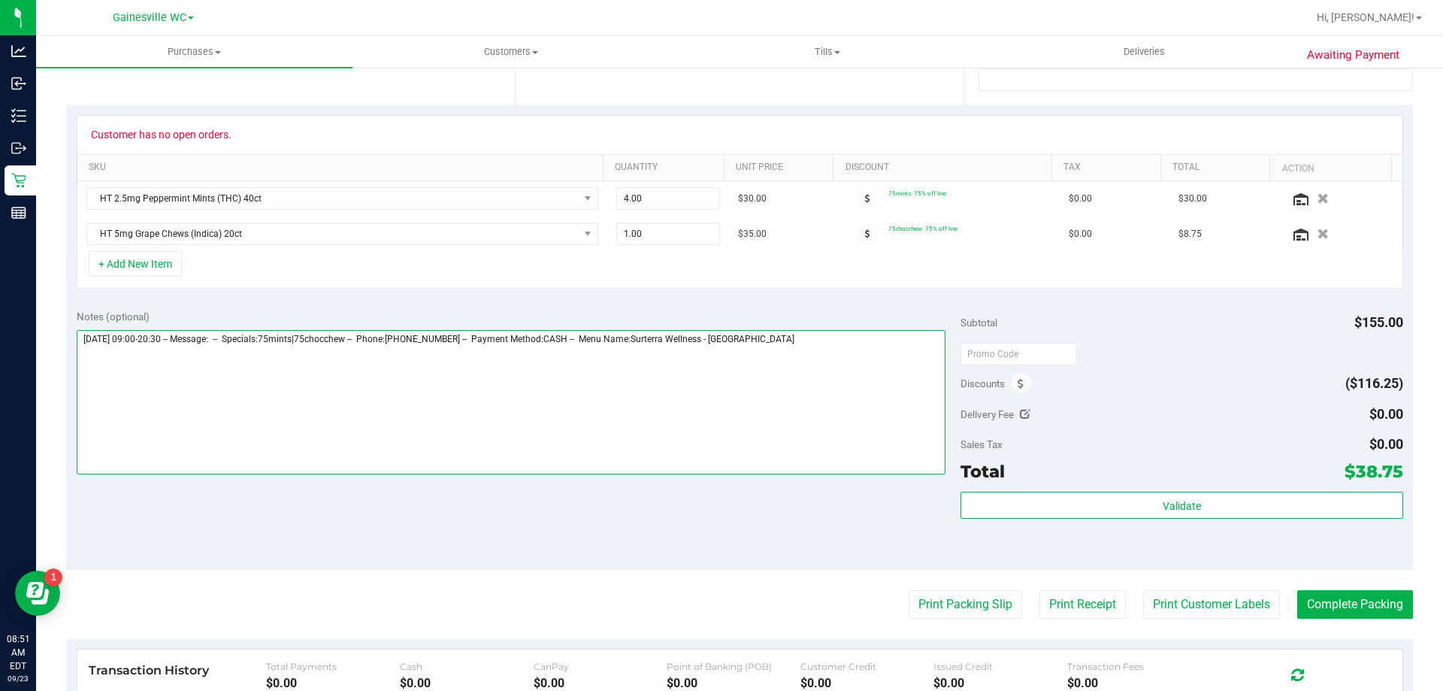
click at [842, 351] on textarea at bounding box center [512, 402] width 870 height 144
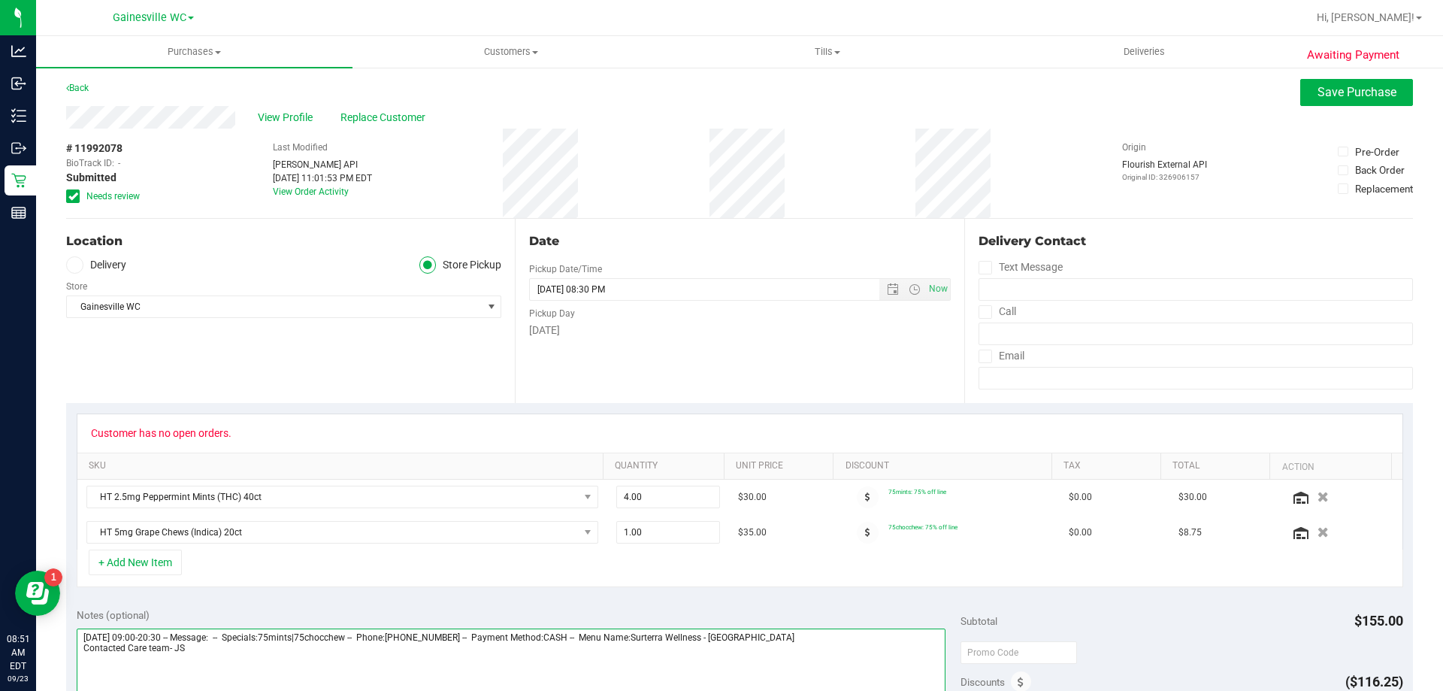
scroll to position [0, 0]
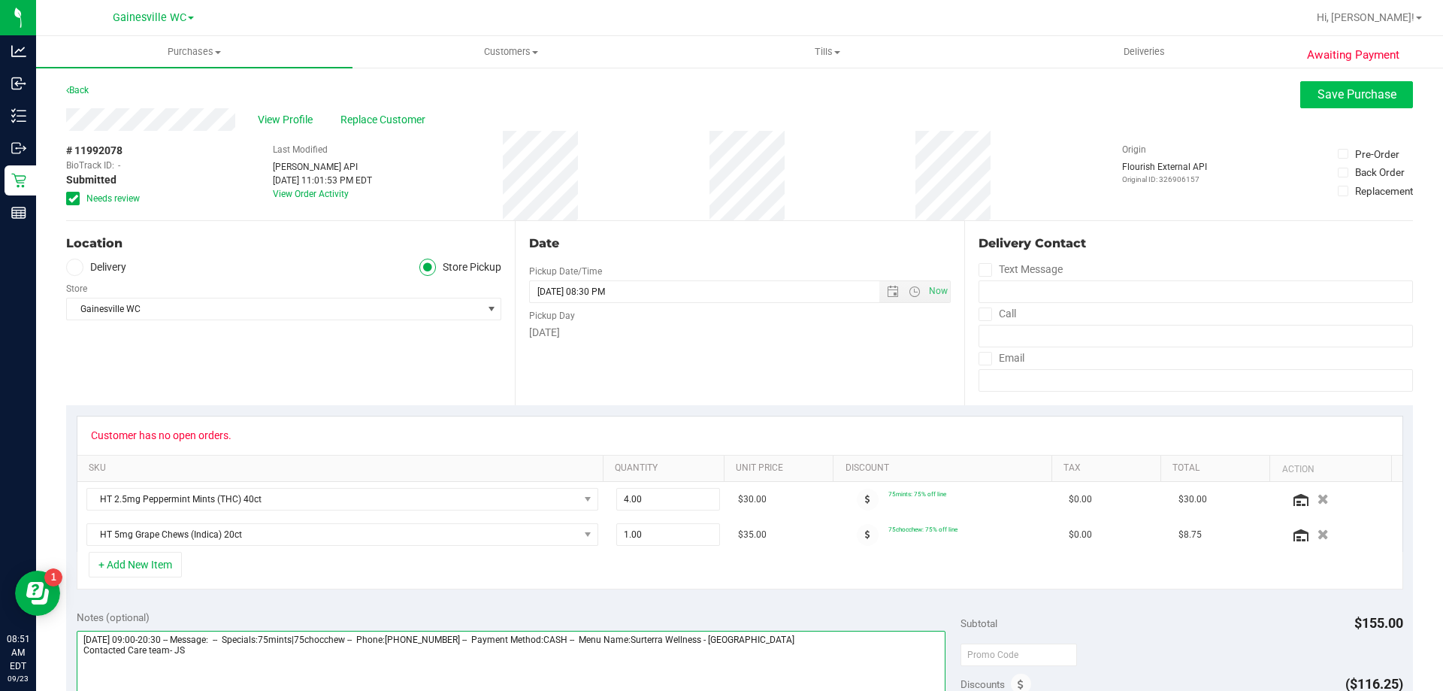
type textarea "[DATE] 09:00-20:30 -- Message: -- Specials:75mints|75chocchew -- Phone:[PHONE_N…"
click at [1336, 101] on span "Save Purchase" at bounding box center [1356, 94] width 79 height 14
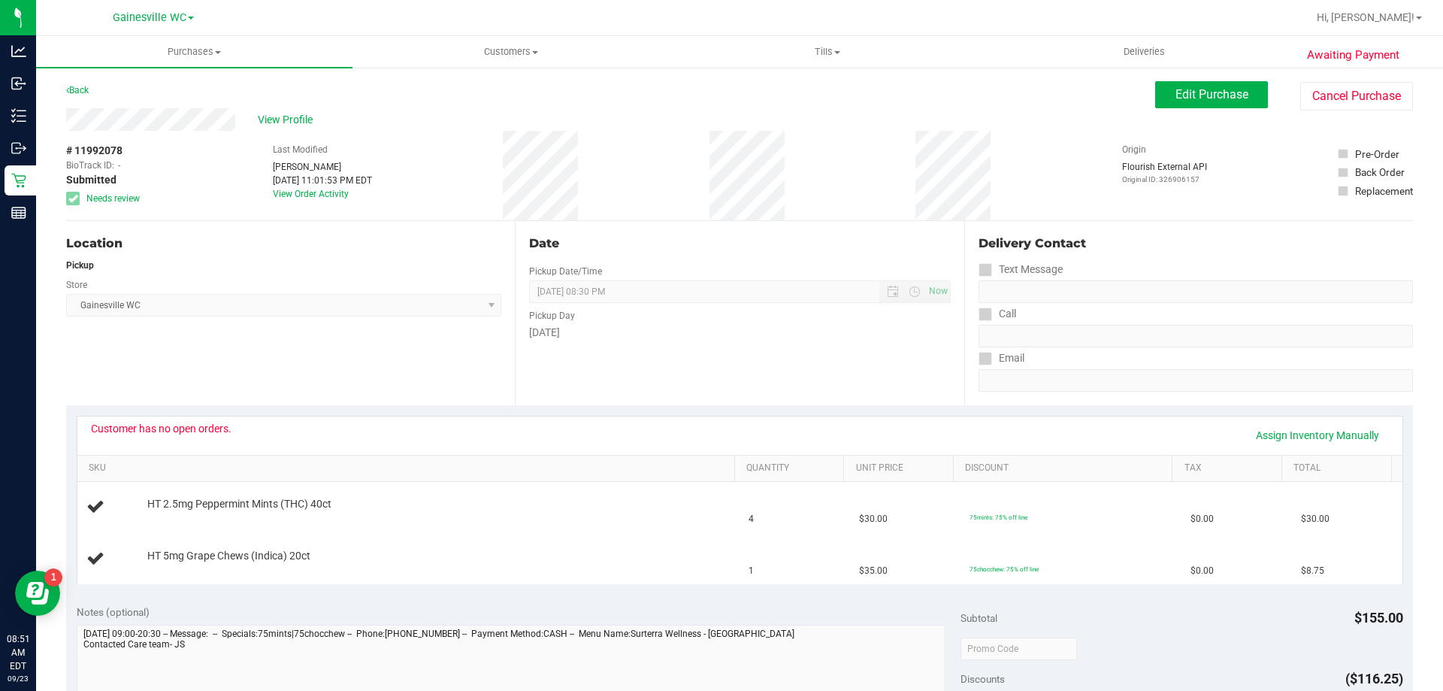
click at [293, 120] on span "View Profile" at bounding box center [288, 120] width 60 height 16
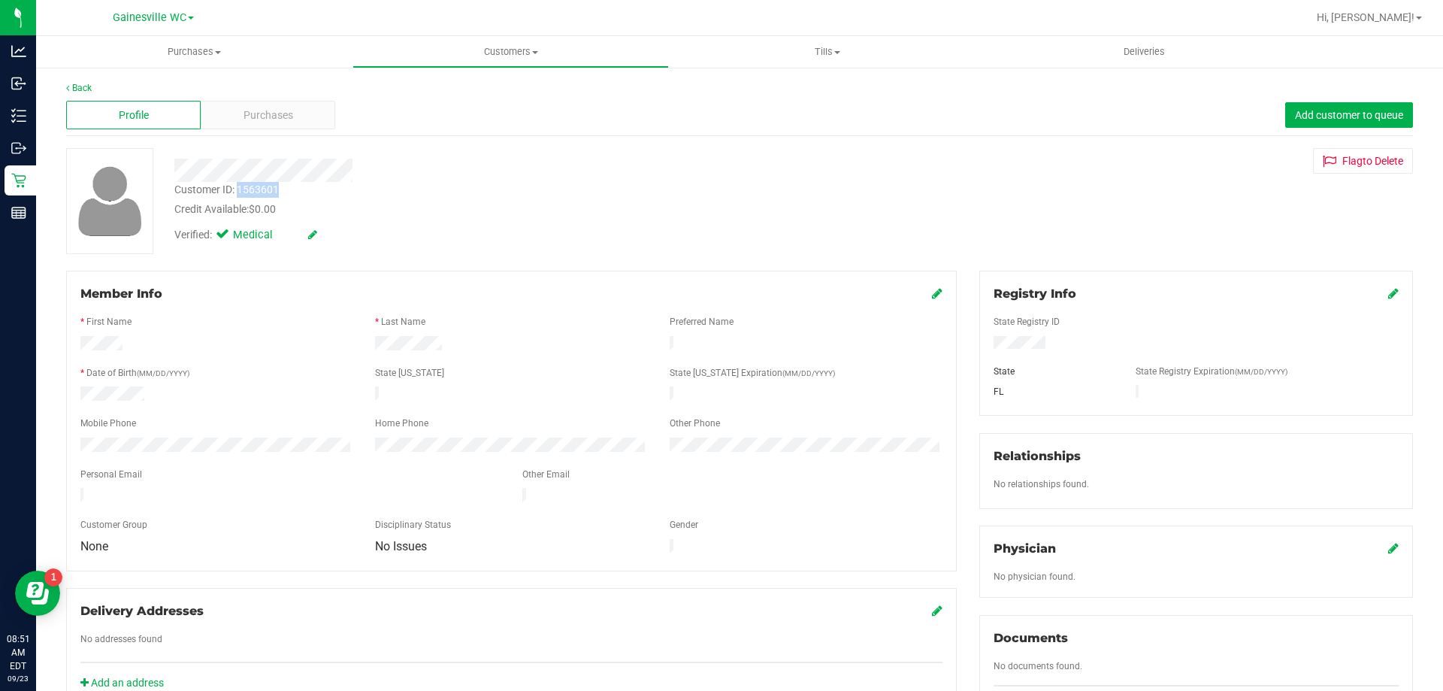
drag, startPoint x: 238, startPoint y: 191, endPoint x: 285, endPoint y: 191, distance: 46.6
click at [285, 191] on div "Customer ID: 1563601 Credit Available: $0.00" at bounding box center [505, 199] width 685 height 35
copy div "1563601"
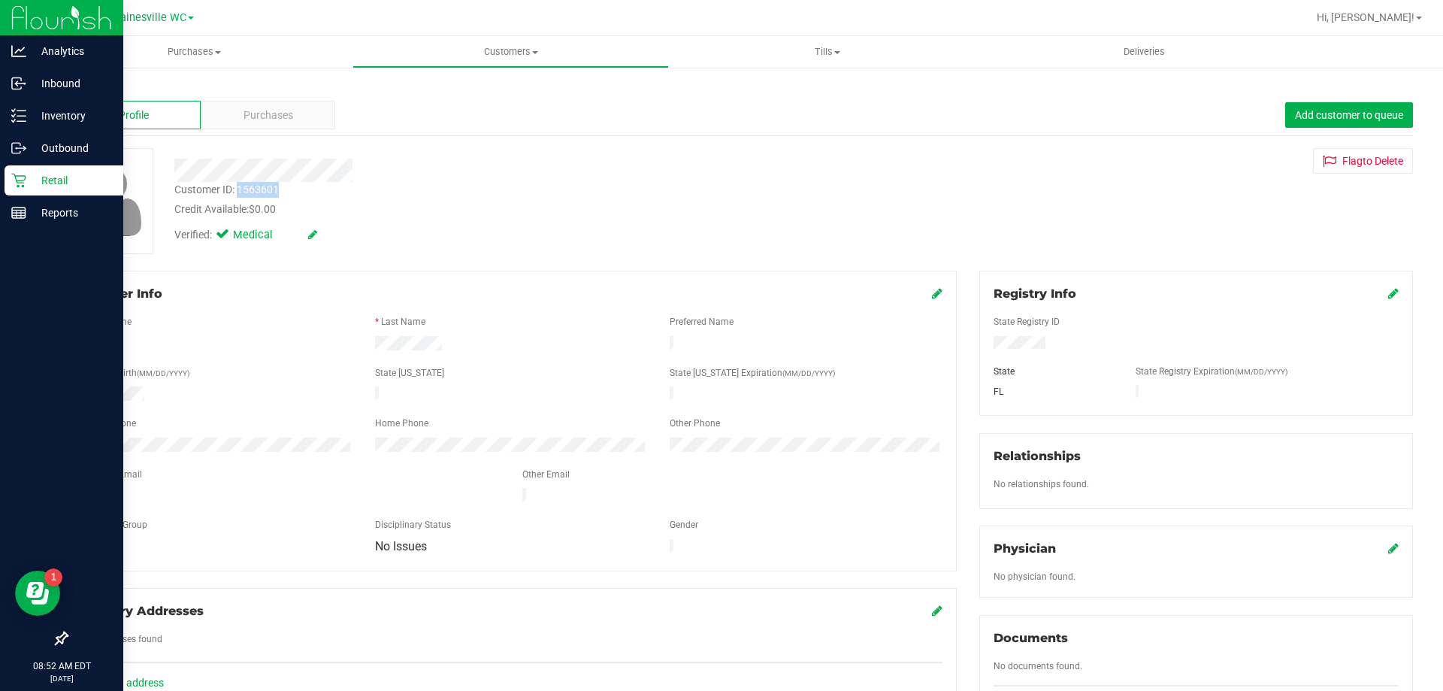
click at [69, 180] on p "Retail" at bounding box center [71, 180] width 90 height 18
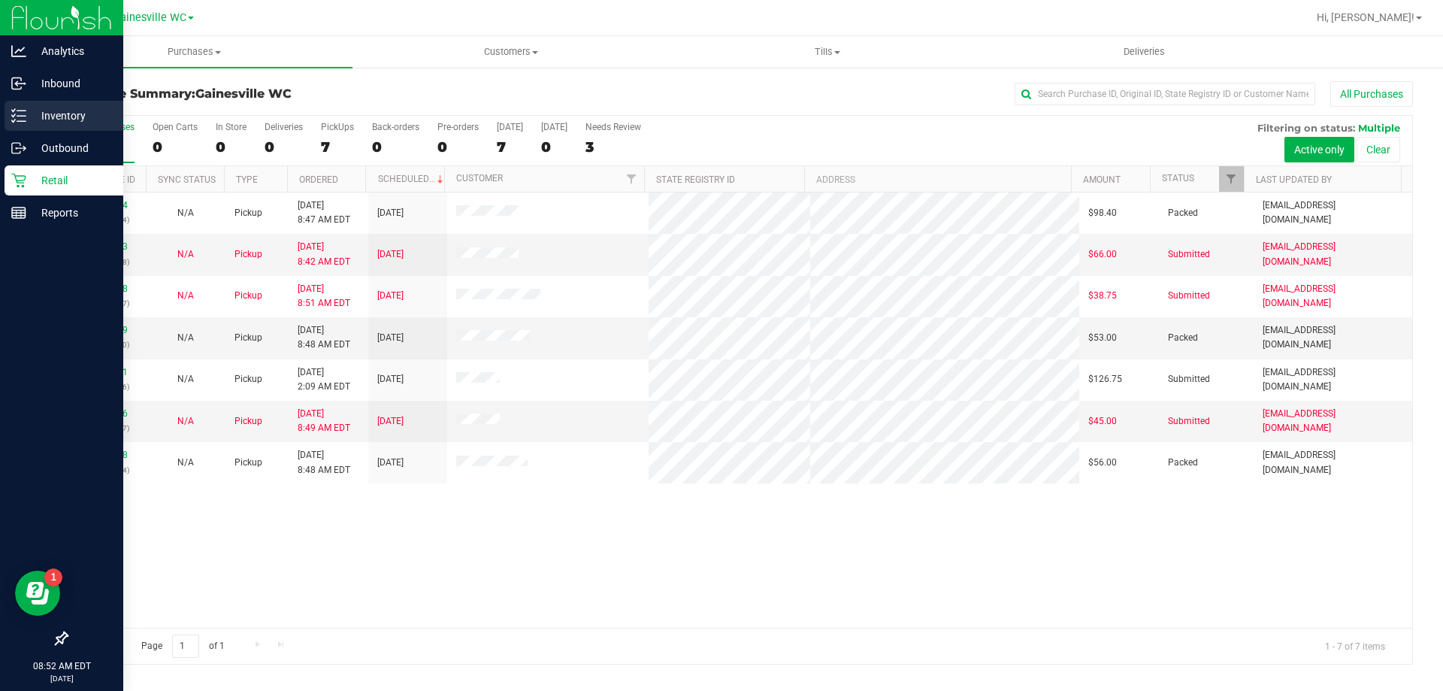
click at [58, 122] on p "Inventory" at bounding box center [71, 116] width 90 height 18
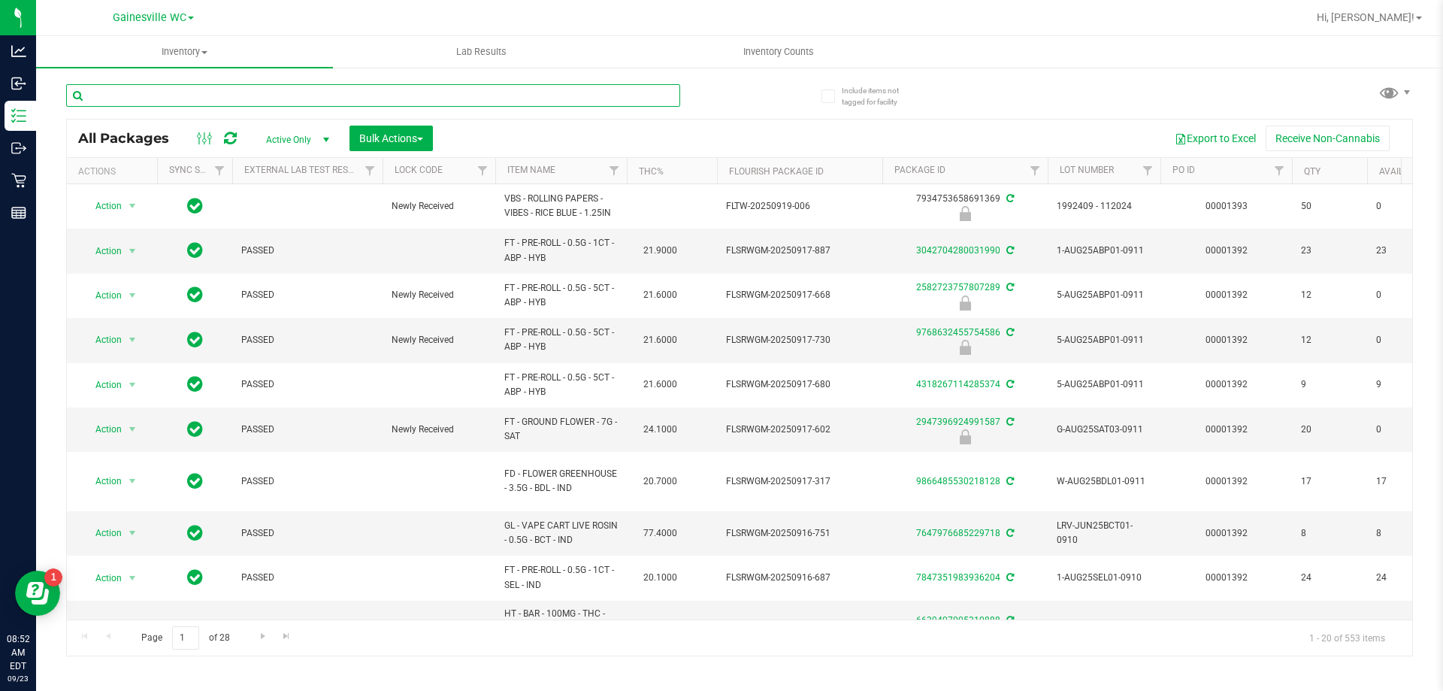
click at [204, 99] on input "text" at bounding box center [373, 95] width 614 height 23
type input "4212872431450784"
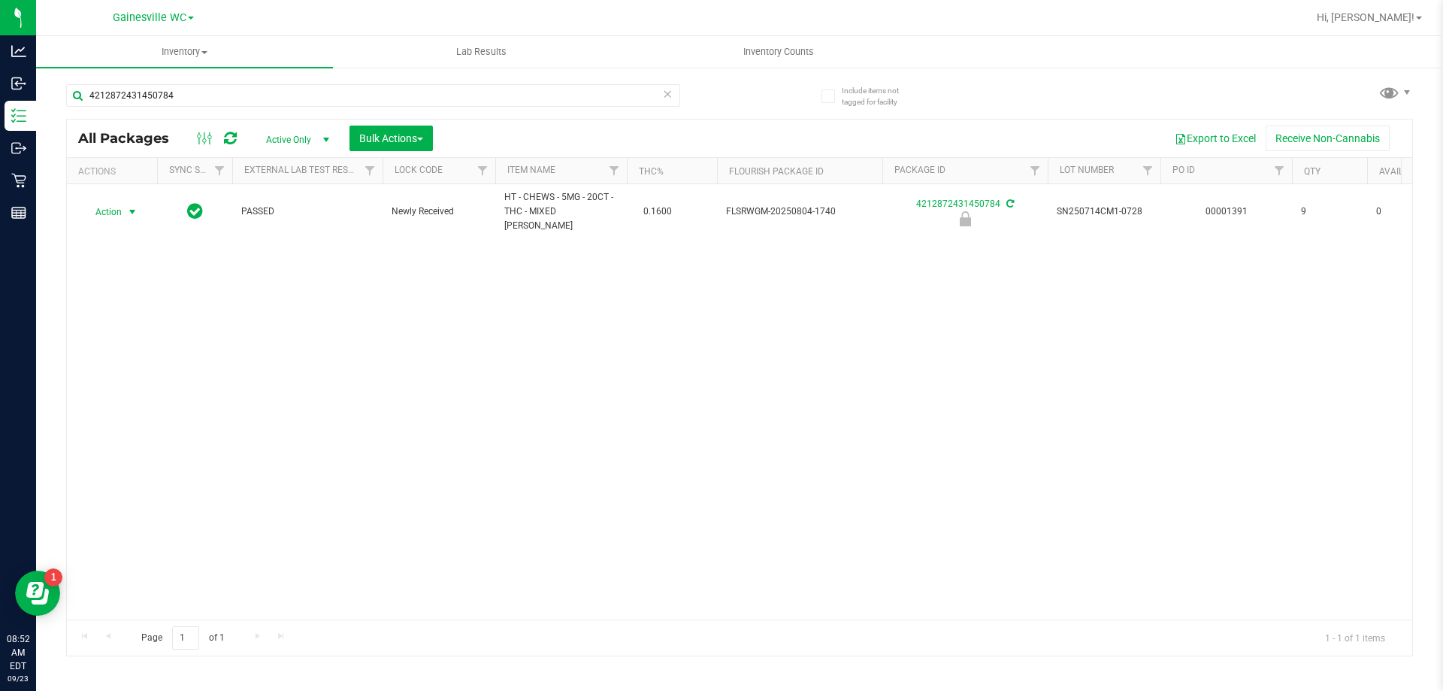
click at [120, 207] on span "Action" at bounding box center [102, 211] width 41 height 21
click at [129, 374] on li "Unlock package" at bounding box center [131, 385] width 96 height 23
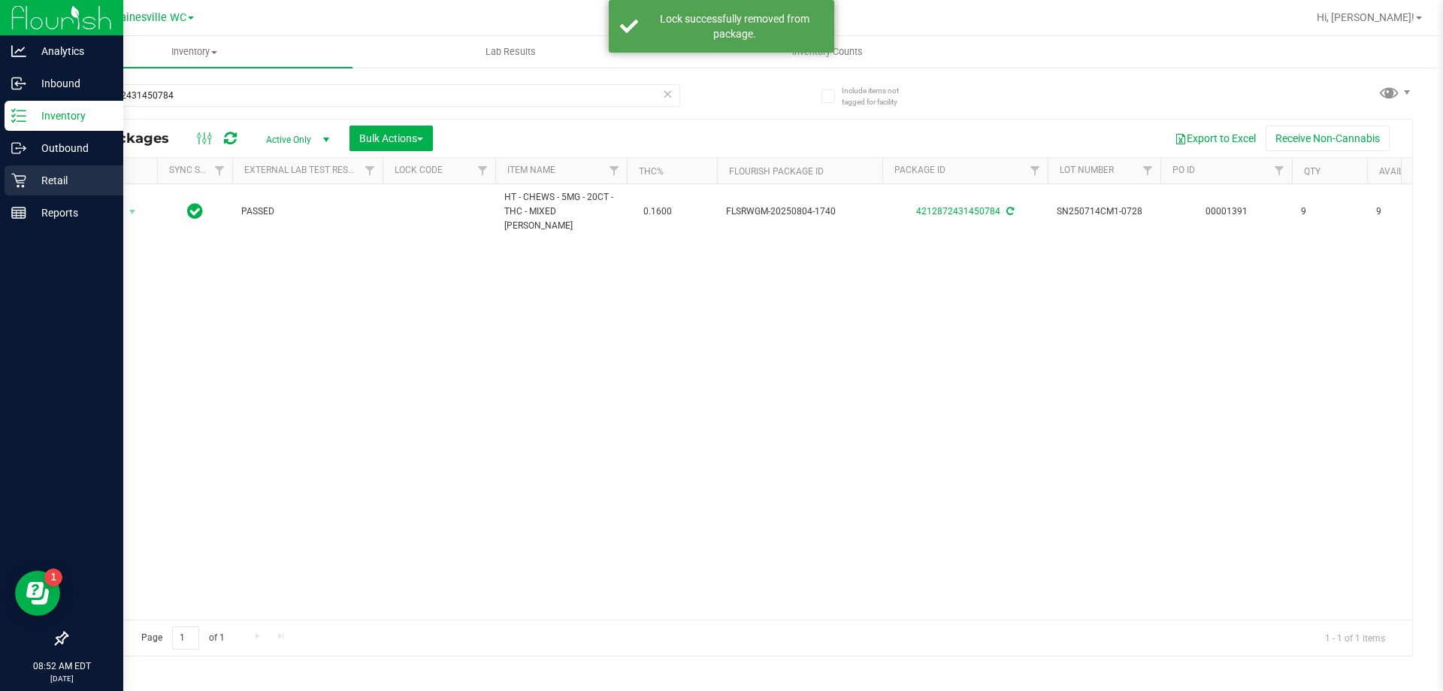
click at [18, 181] on icon at bounding box center [18, 181] width 14 height 14
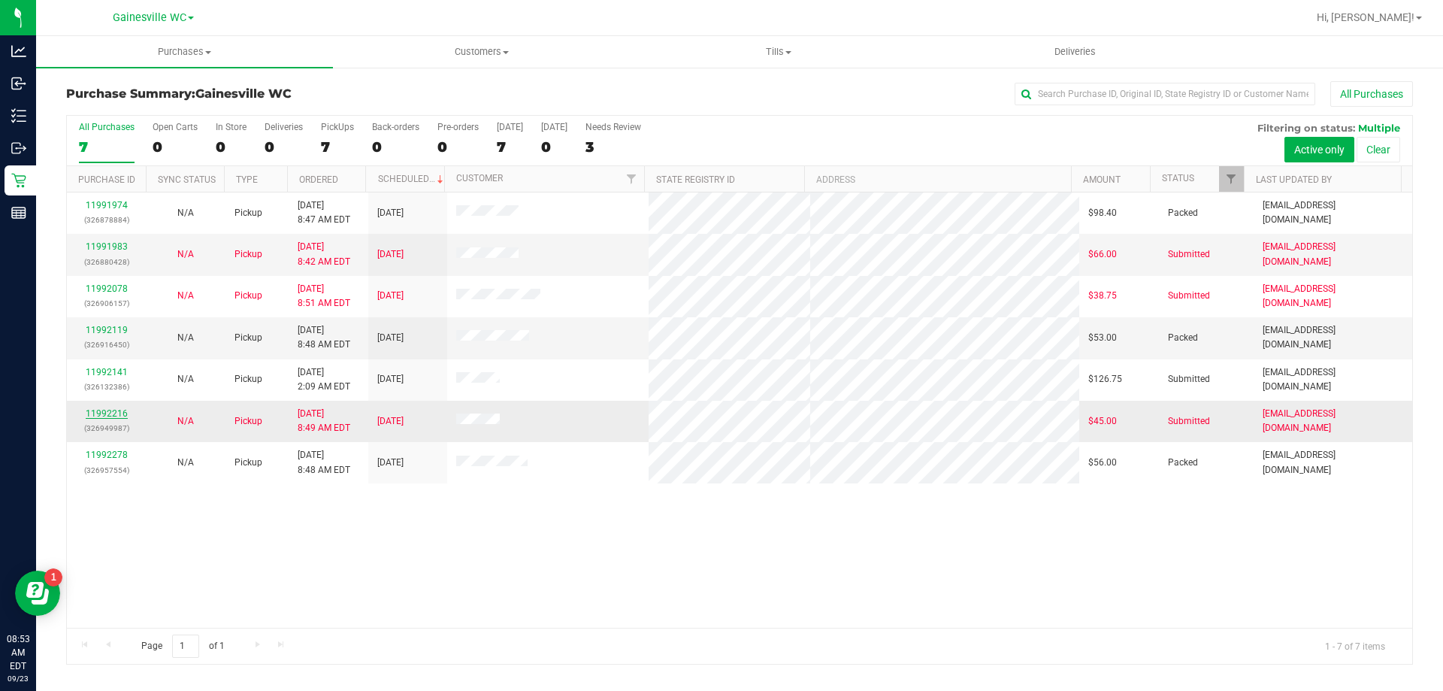
click at [103, 410] on link "11992216" at bounding box center [107, 413] width 42 height 11
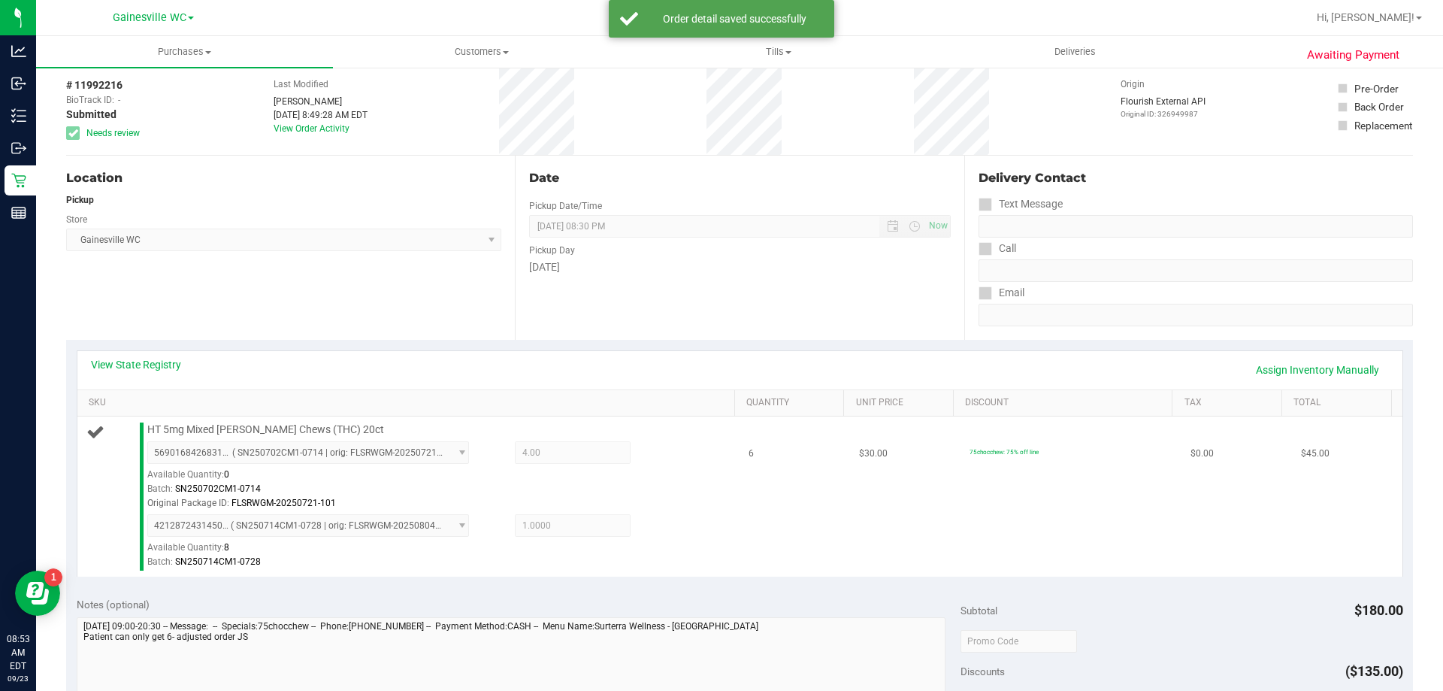
scroll to position [150, 0]
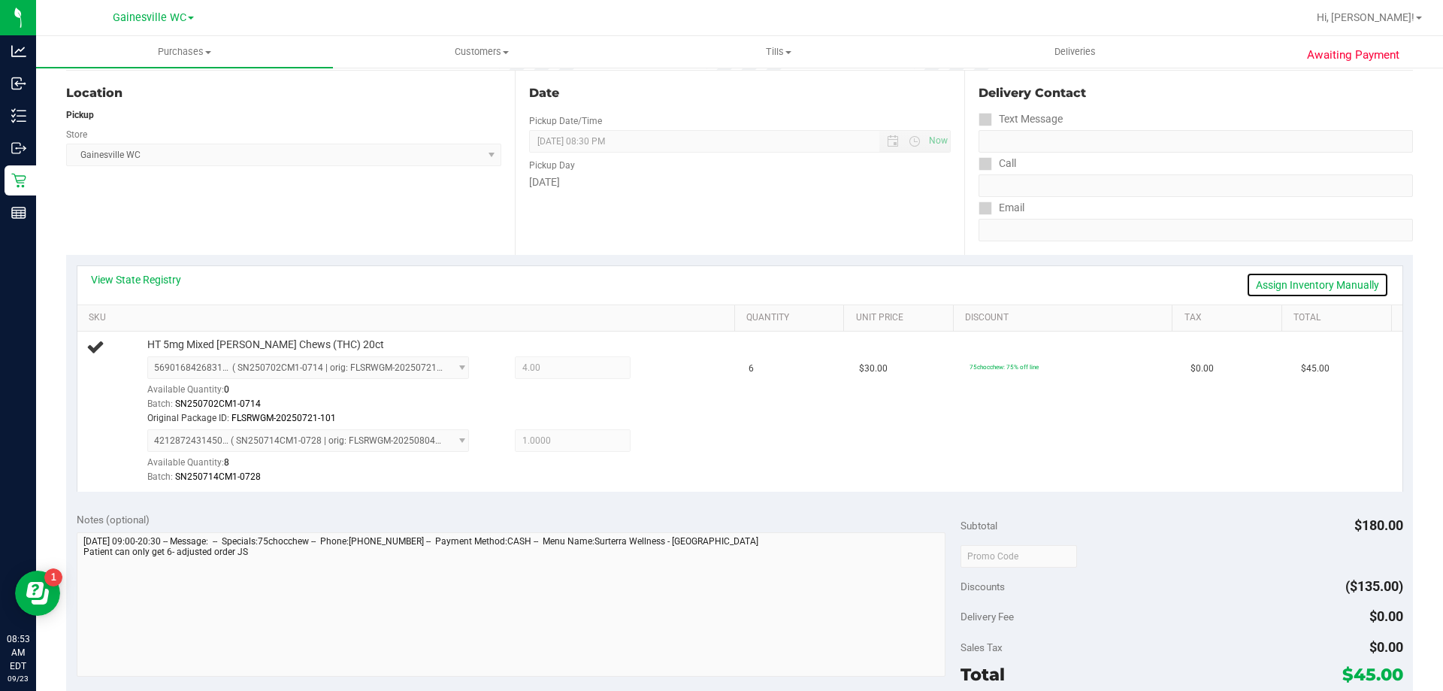
click at [1323, 280] on link "Assign Inventory Manually" at bounding box center [1317, 285] width 143 height 26
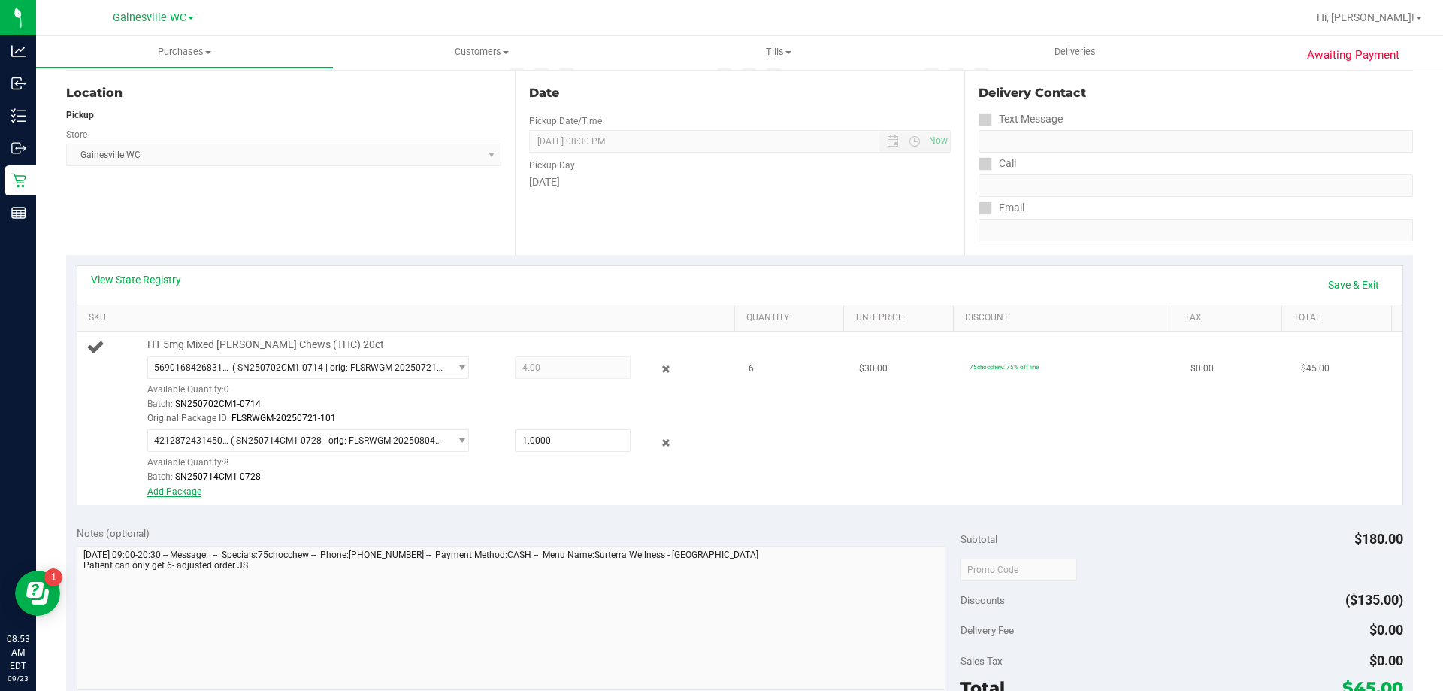
click at [173, 490] on link "Add Package" at bounding box center [174, 491] width 54 height 11
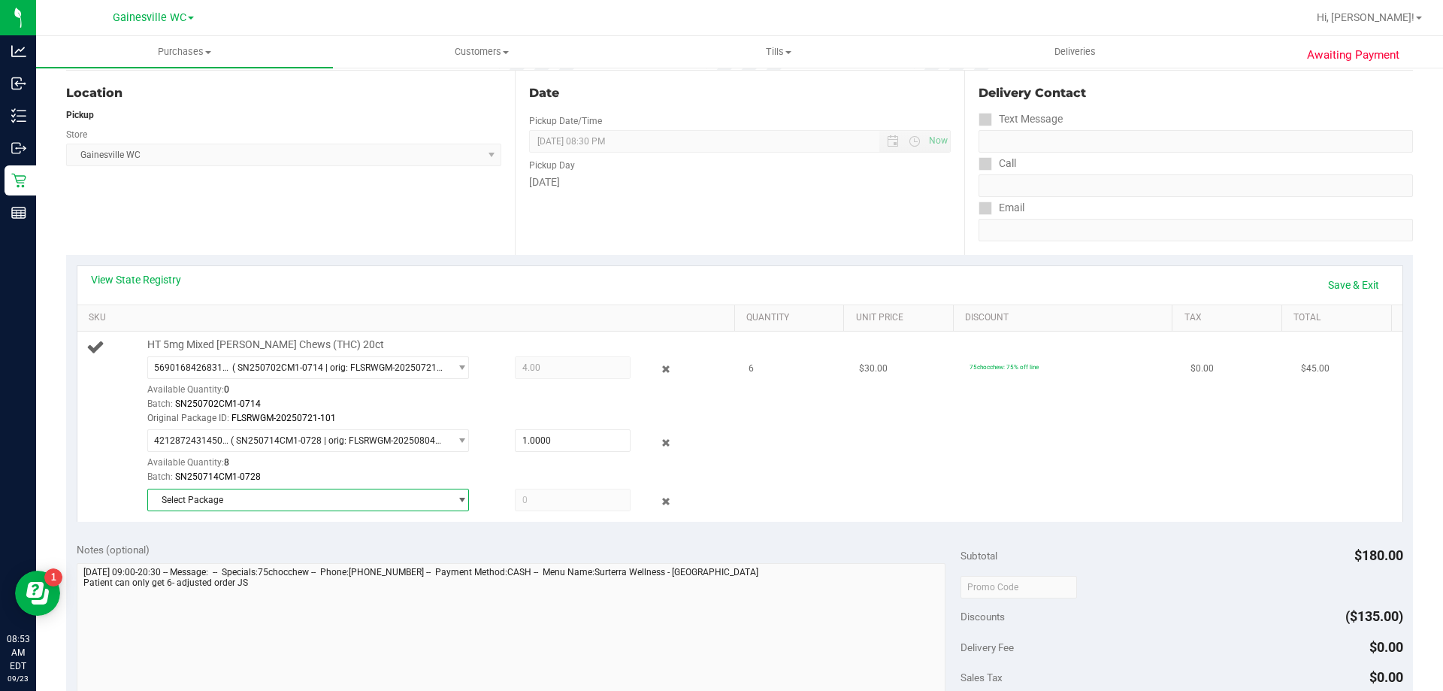
click at [182, 501] on span "Select Package" at bounding box center [298, 499] width 301 height 21
click at [195, 568] on li "0744955588520296 ( SN250708CM1-0722 | orig: FLSRWGM-20250727-625 )" at bounding box center [304, 561] width 314 height 21
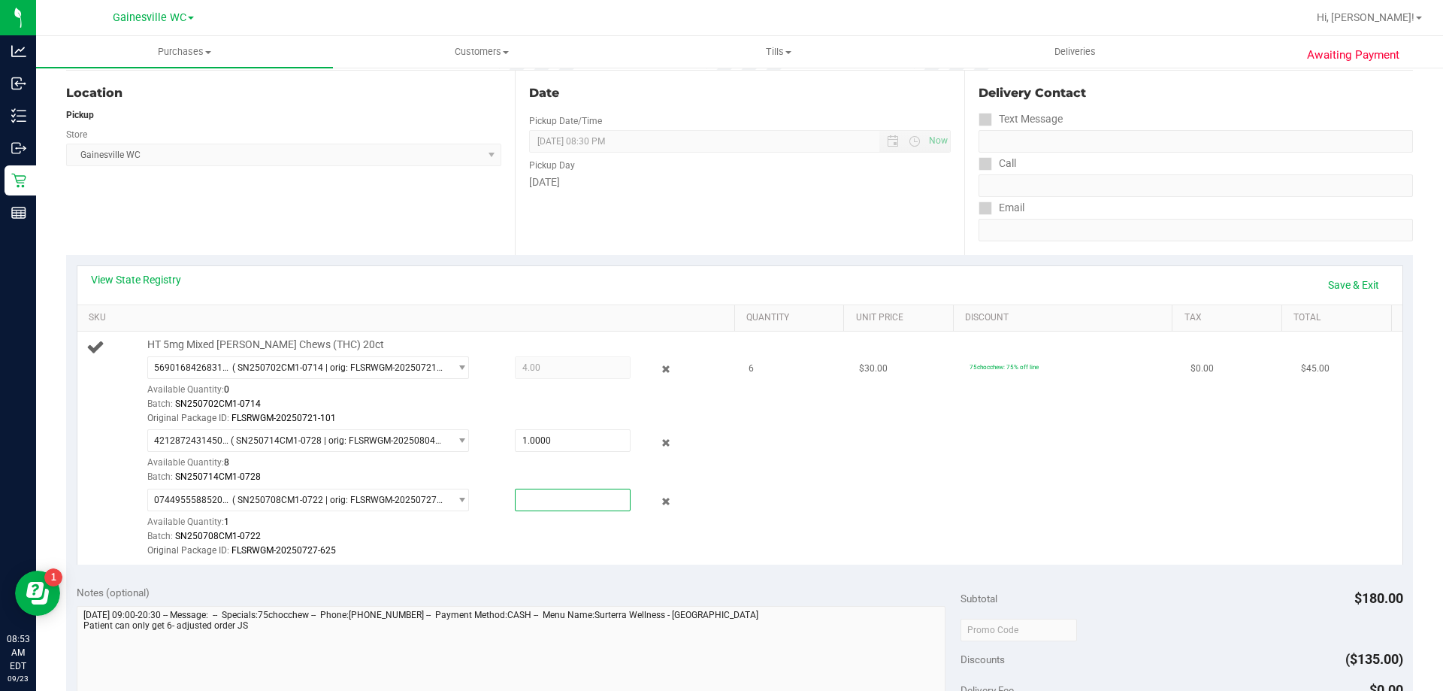
click at [583, 498] on span at bounding box center [573, 499] width 116 height 23
type input "1"
type input "1.0000"
click at [555, 566] on div "View State Registry Save & Exit SKU Quantity Unit Price Discount Tax Total HT 5…" at bounding box center [739, 415] width 1347 height 320
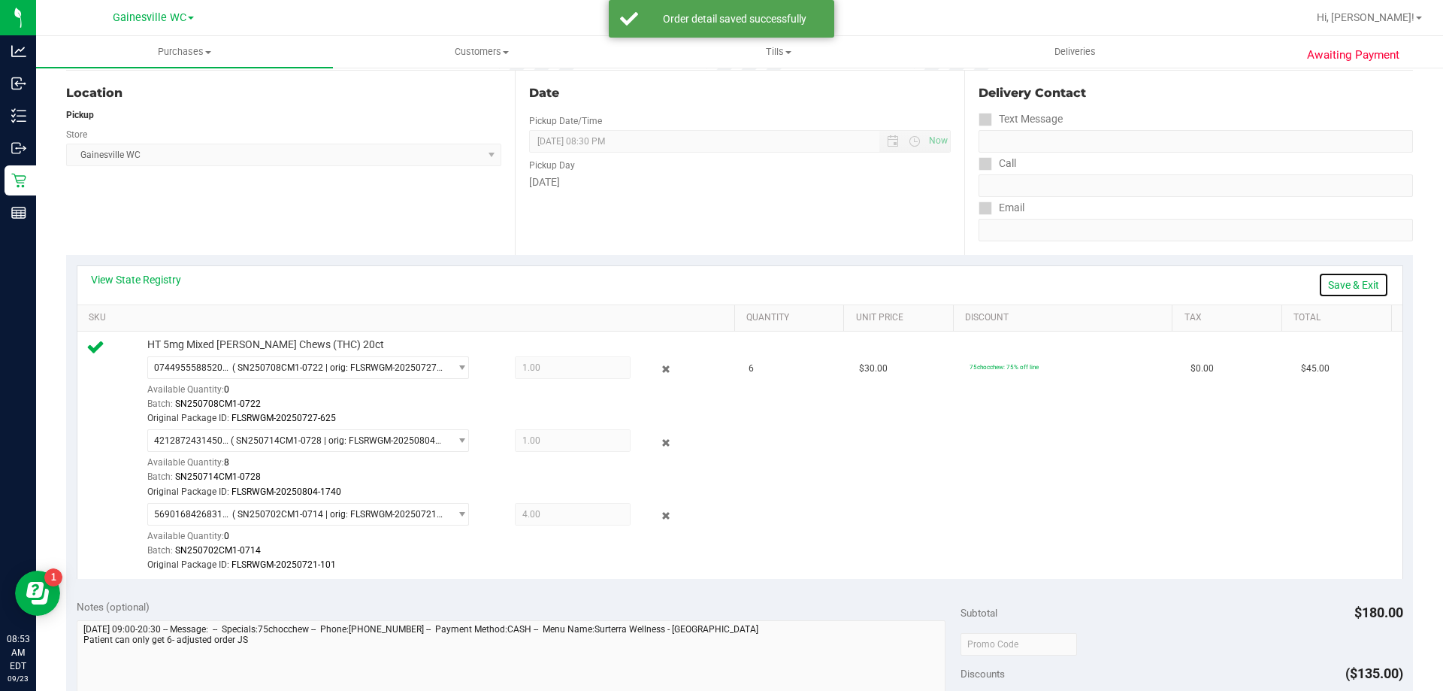
click at [1330, 287] on link "Save & Exit" at bounding box center [1353, 285] width 71 height 26
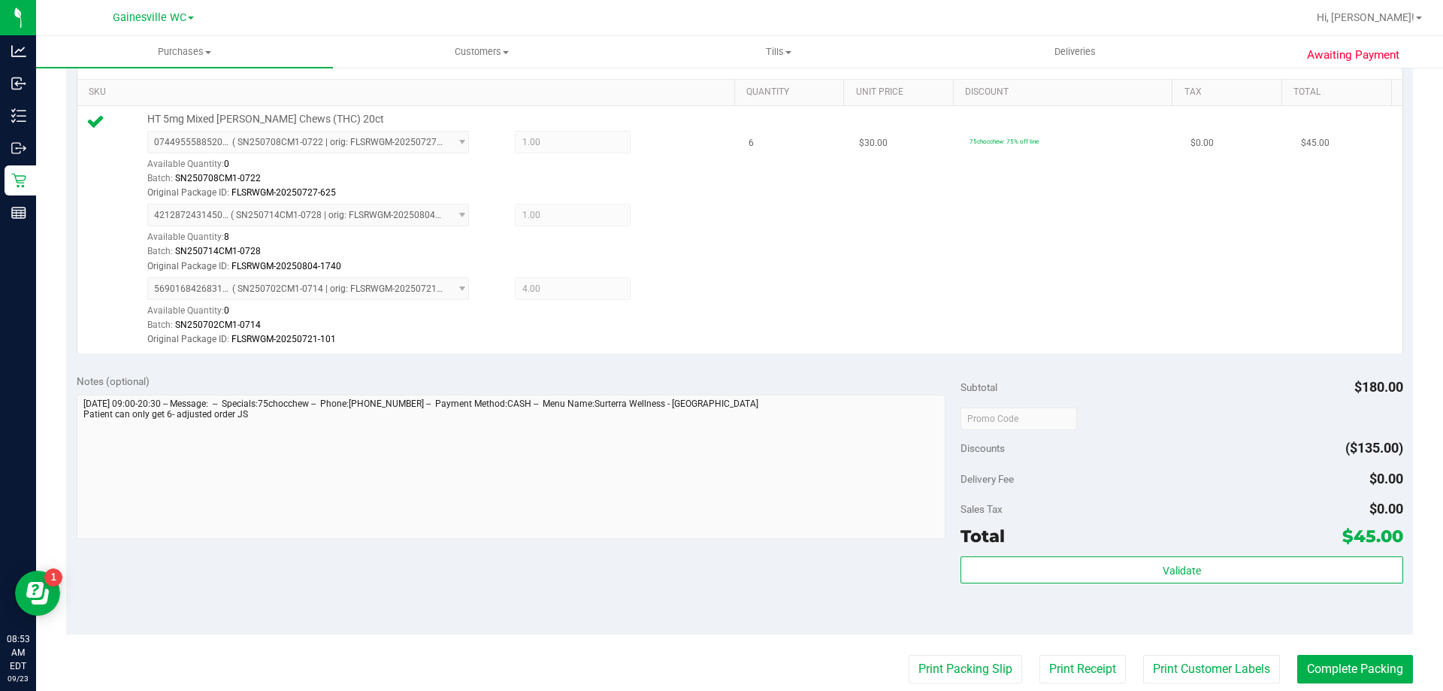
scroll to position [451, 0]
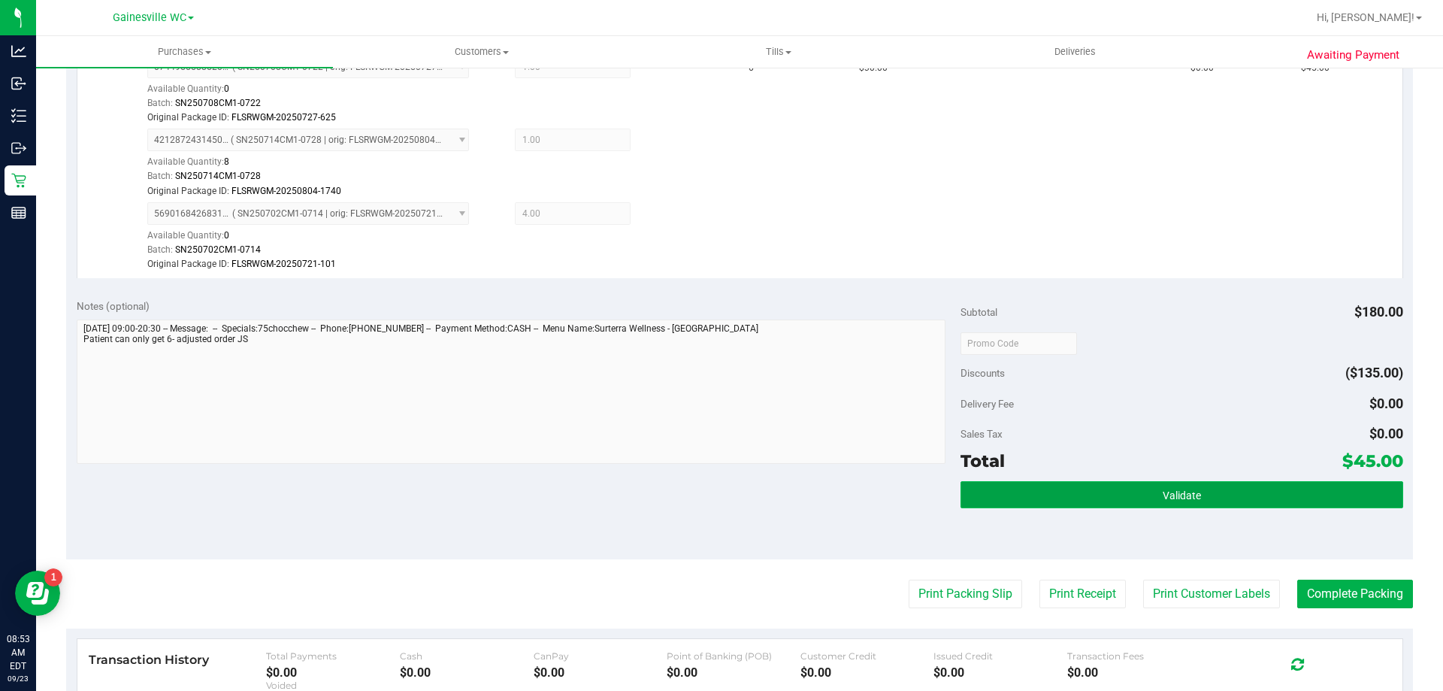
click at [1076, 482] on button "Validate" at bounding box center [1181, 494] width 442 height 27
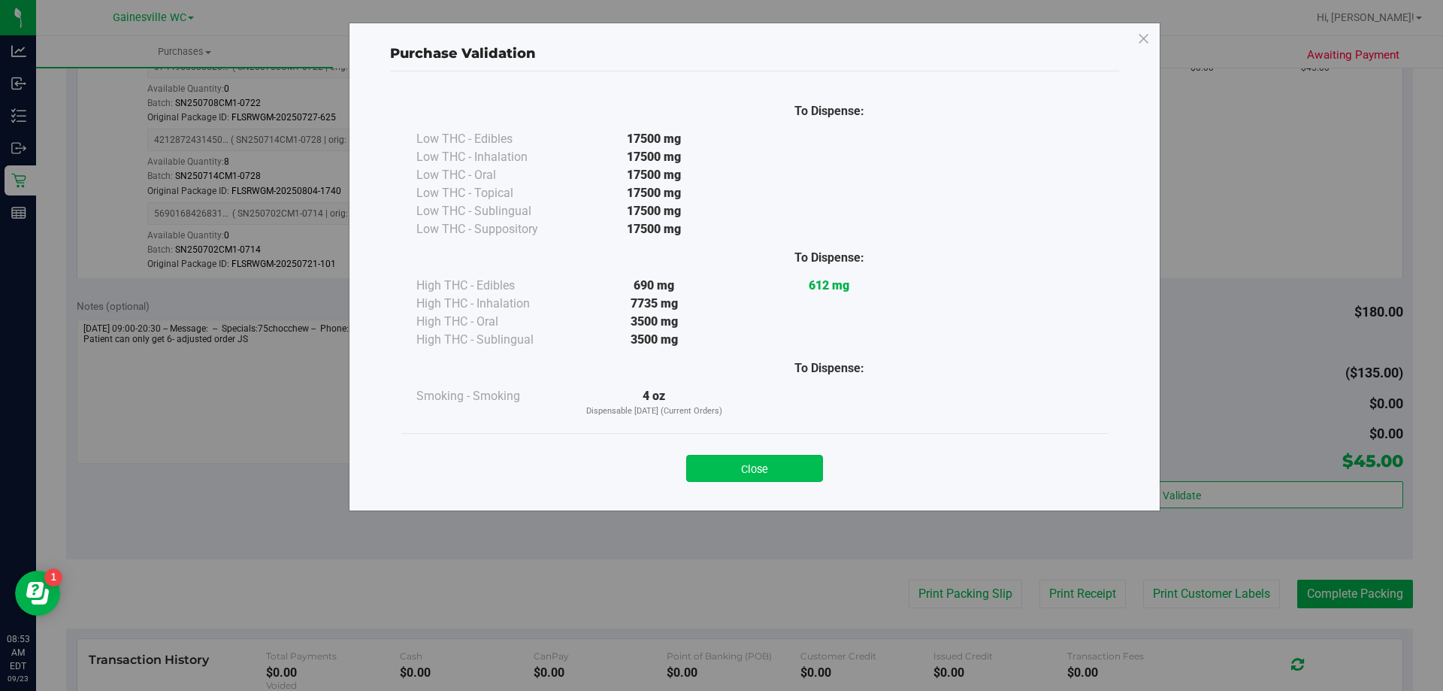
click at [766, 467] on button "Close" at bounding box center [754, 468] width 137 height 27
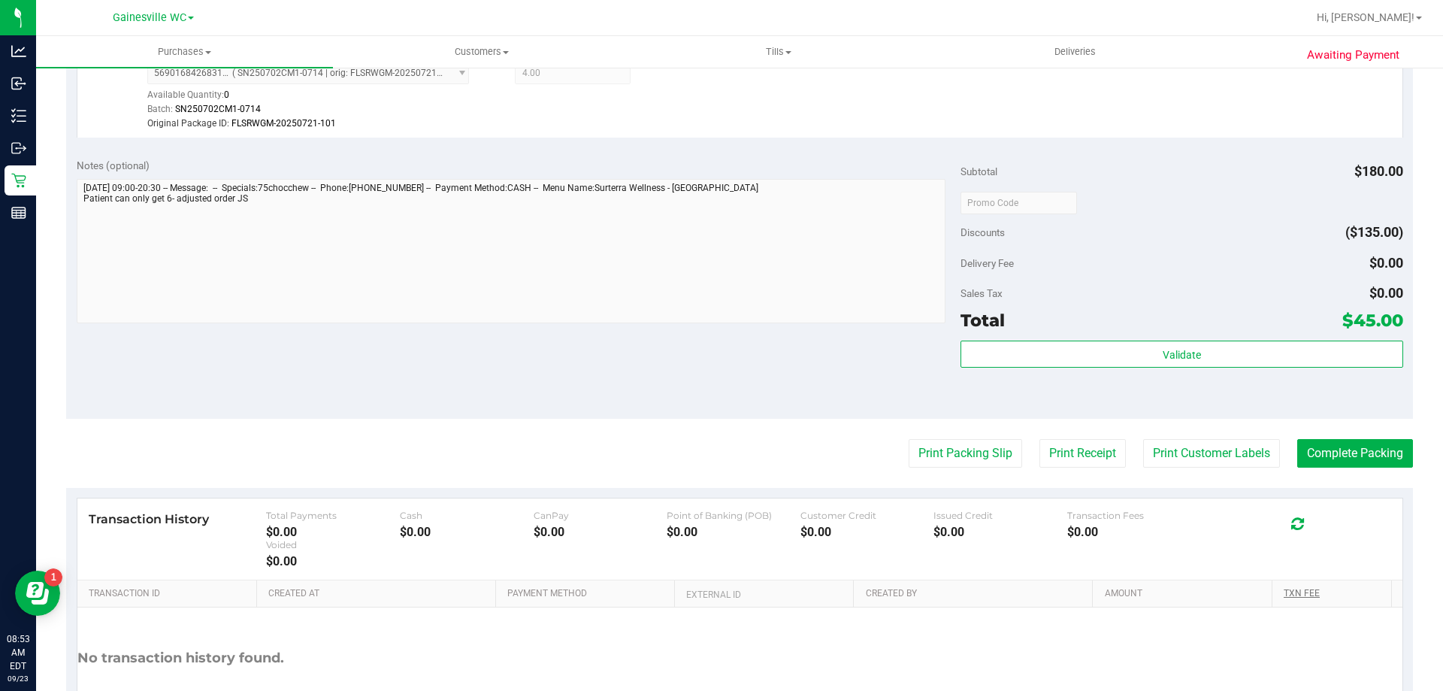
scroll to position [700, 0]
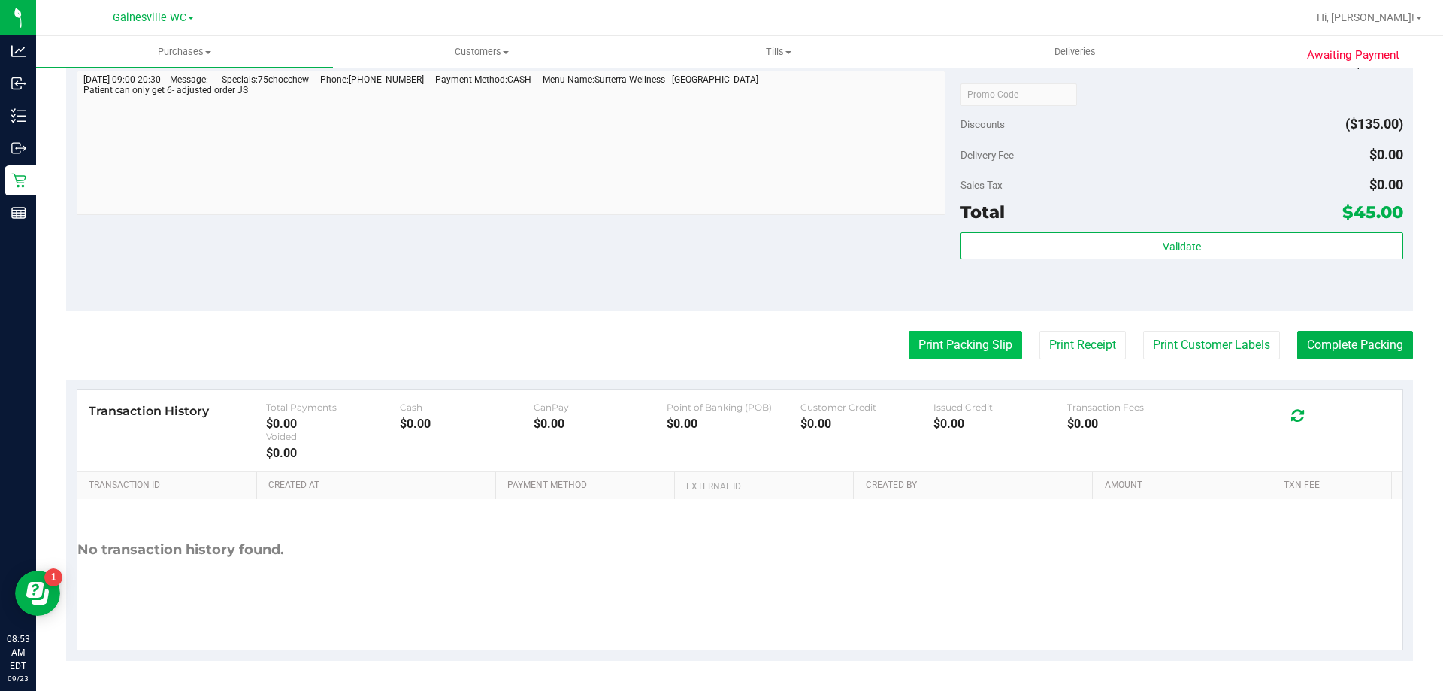
click at [951, 355] on button "Print Packing Slip" at bounding box center [965, 345] width 113 height 29
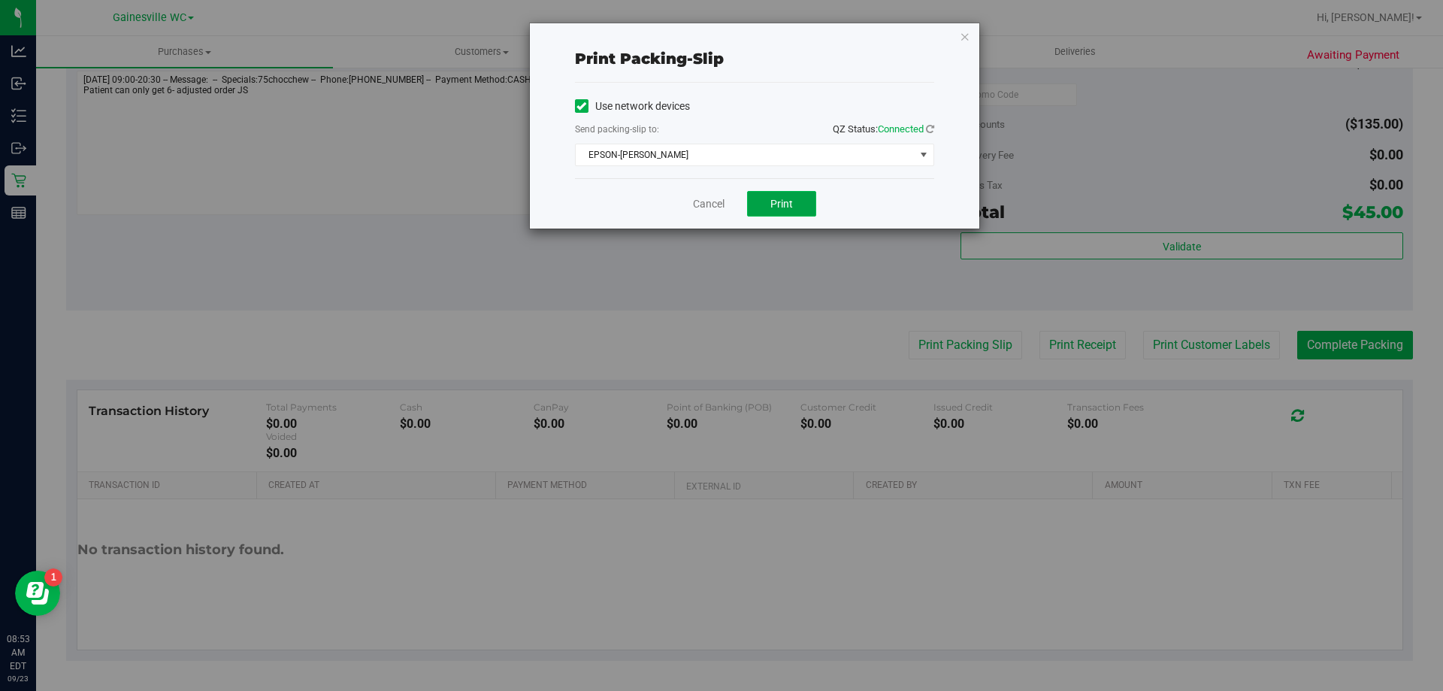
click at [782, 200] on span "Print" at bounding box center [781, 204] width 23 height 12
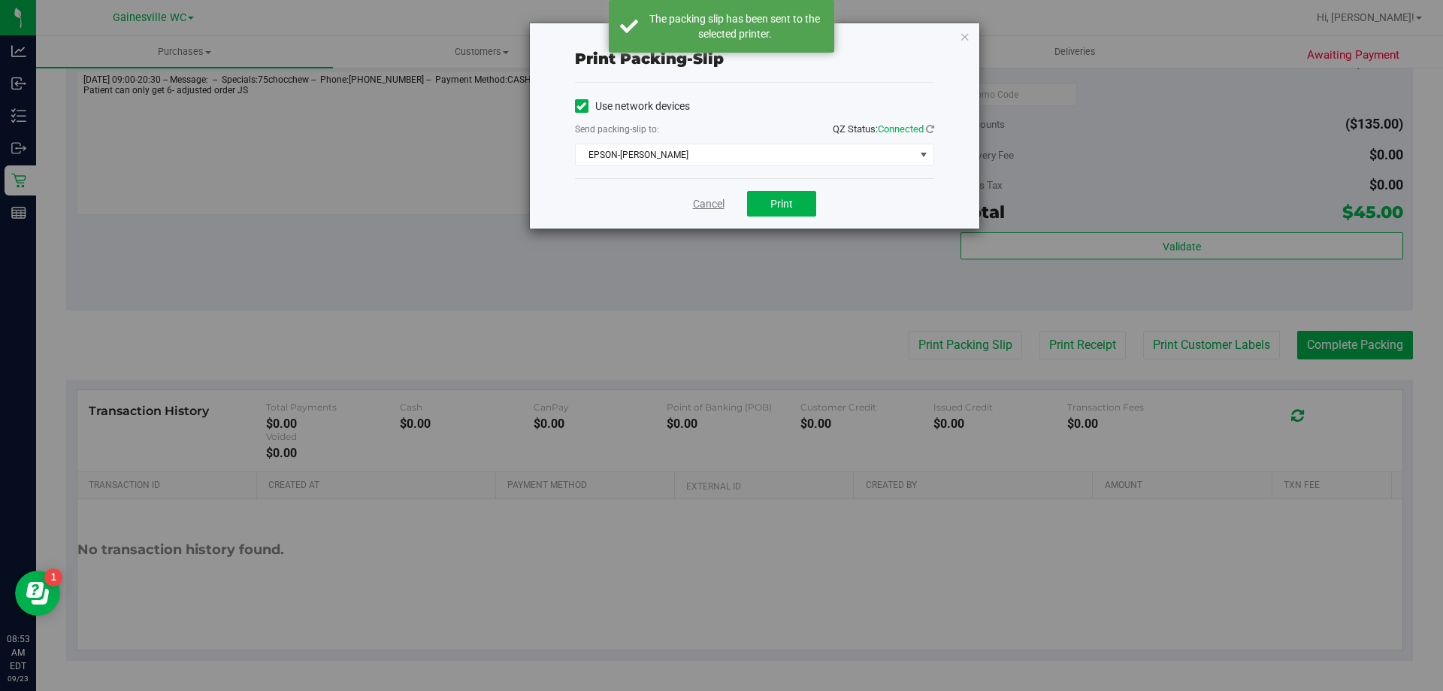
click at [706, 201] on link "Cancel" at bounding box center [709, 204] width 32 height 16
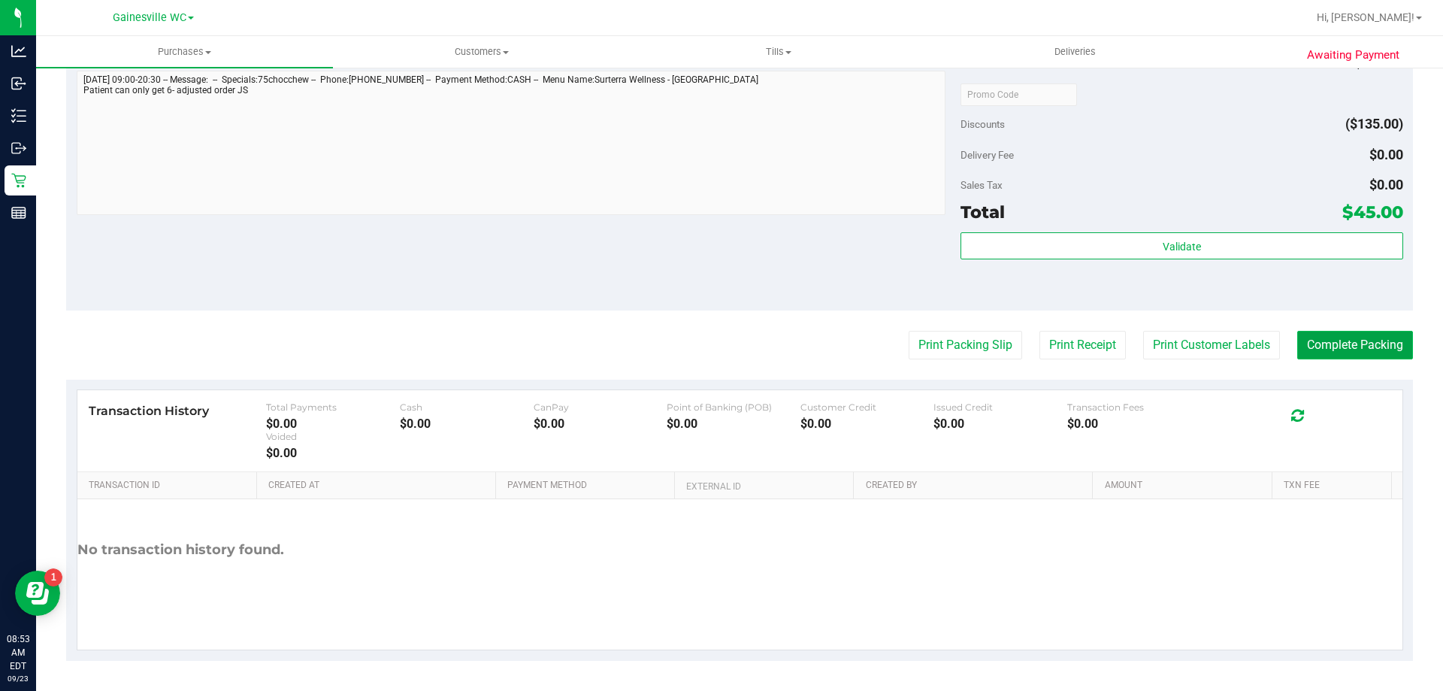
click at [1331, 346] on button "Complete Packing" at bounding box center [1355, 345] width 116 height 29
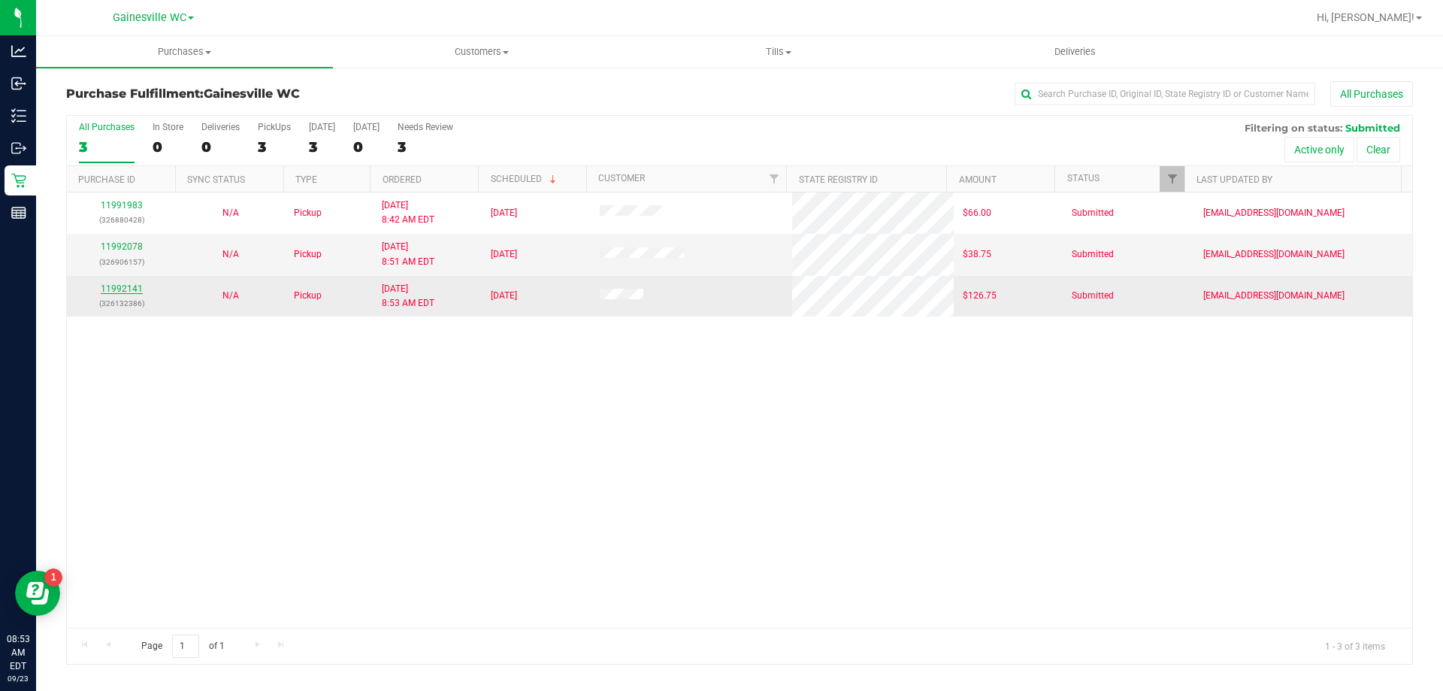
click at [119, 289] on link "11992141" at bounding box center [122, 288] width 42 height 11
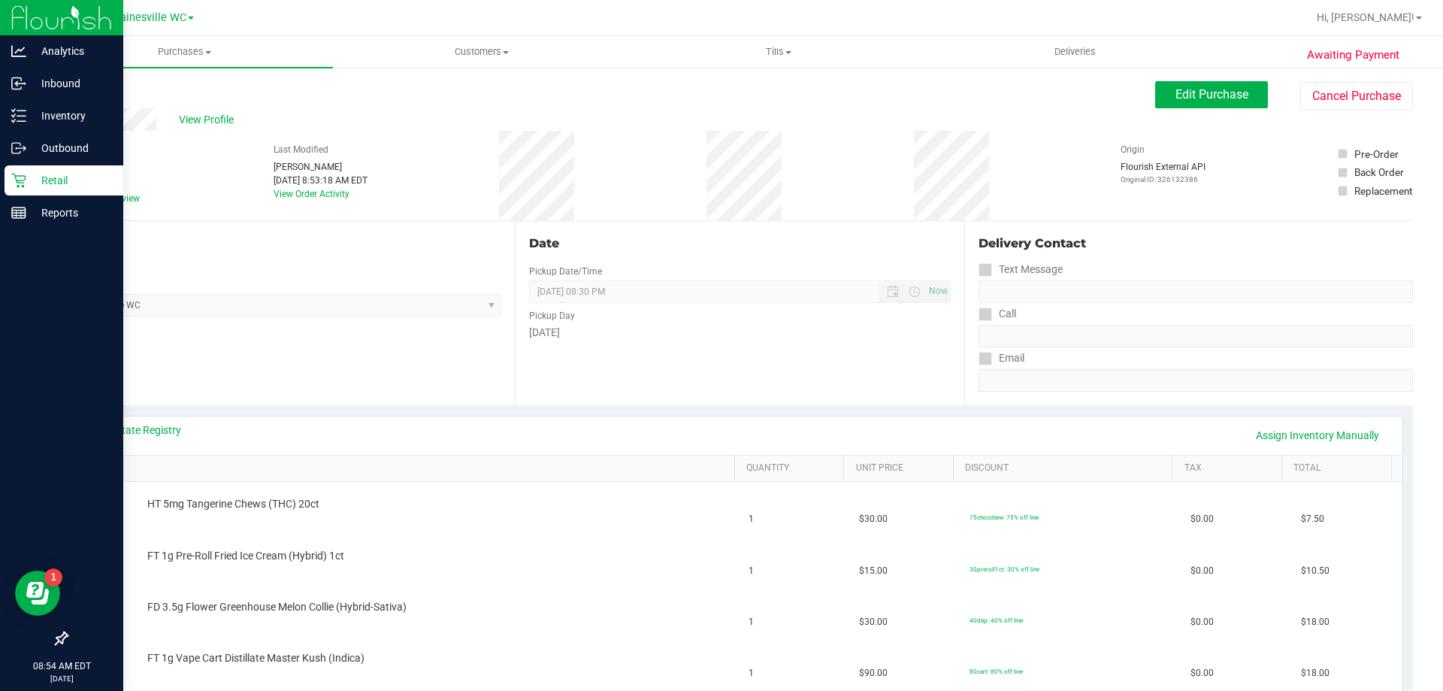
click at [35, 186] on p "Retail" at bounding box center [71, 180] width 90 height 18
